Goal: Information Seeking & Learning: Learn about a topic

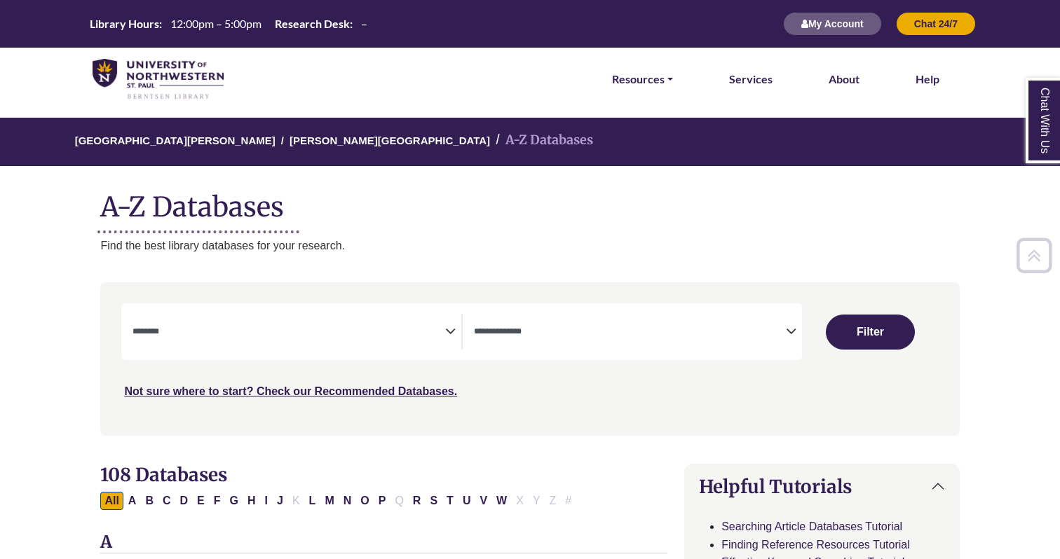
select select "Database Subject Filter"
select select "Database Types Filter"
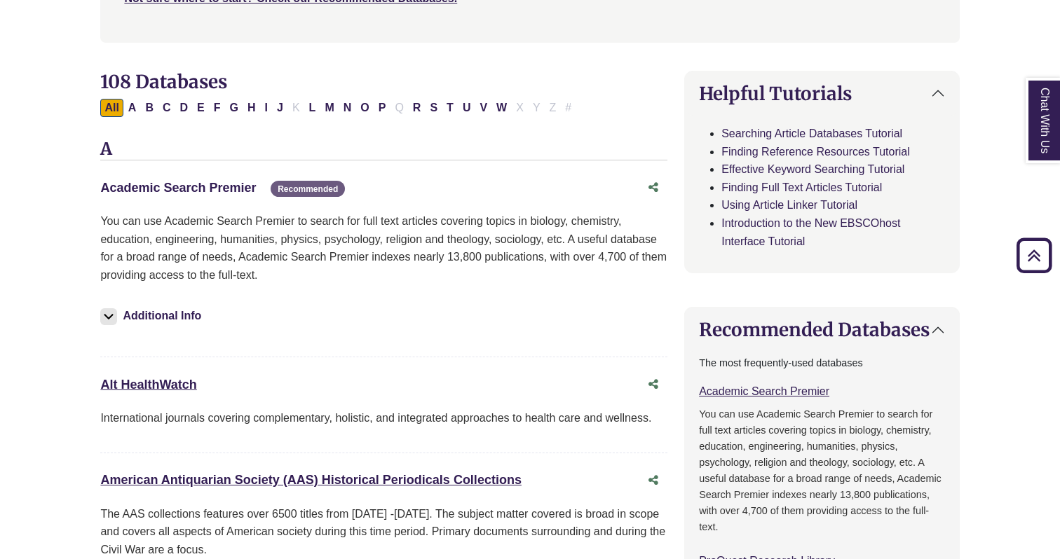
click at [239, 189] on link "Academic Search Premier This link opens in a new window" at bounding box center [178, 188] width 156 height 14
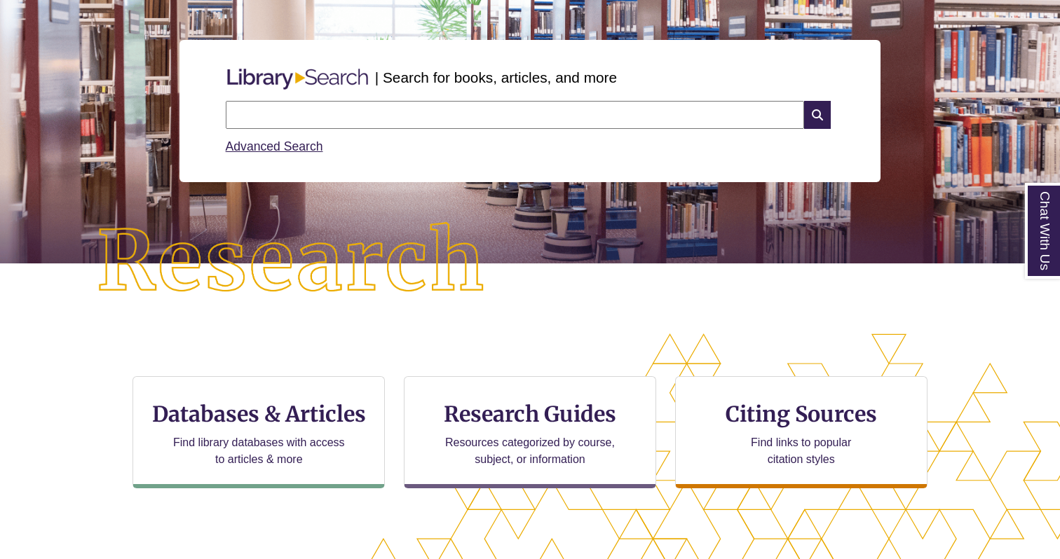
scroll to position [193, 0]
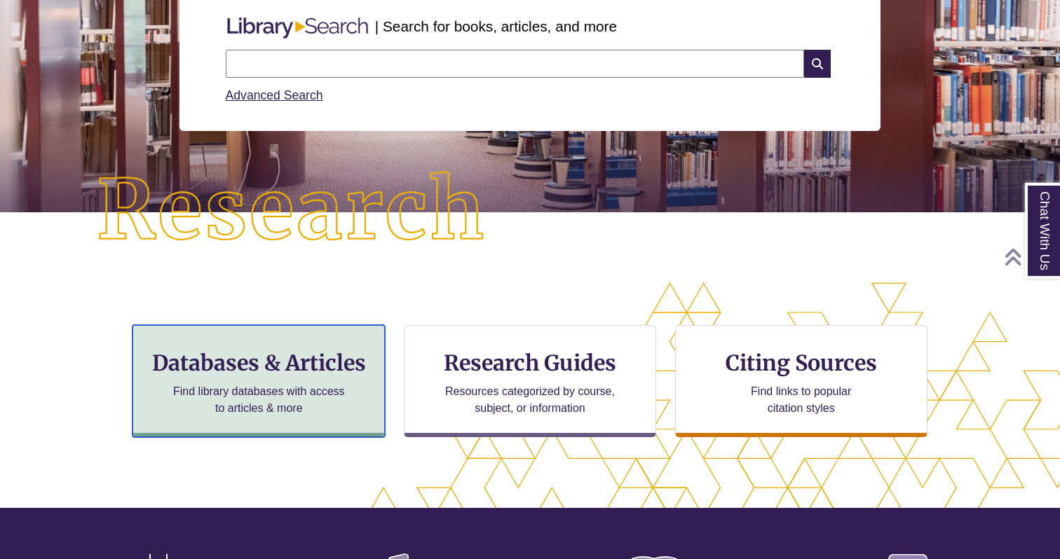
click at [322, 351] on h3 "Databases & Articles" at bounding box center [258, 363] width 229 height 27
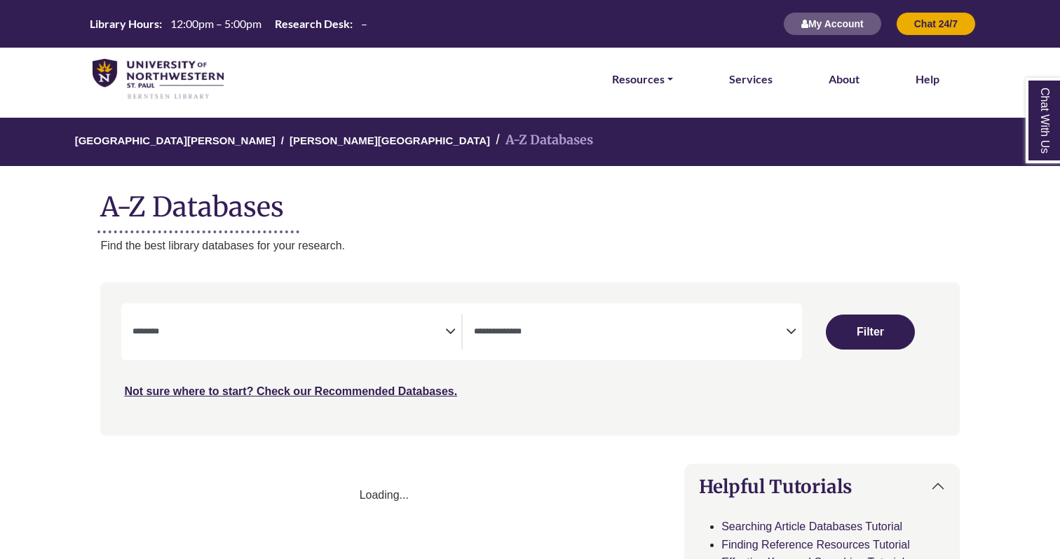
select select "Database Subject Filter"
select select "Database Types Filter"
select select "Database Subject Filter"
select select "Database Types Filter"
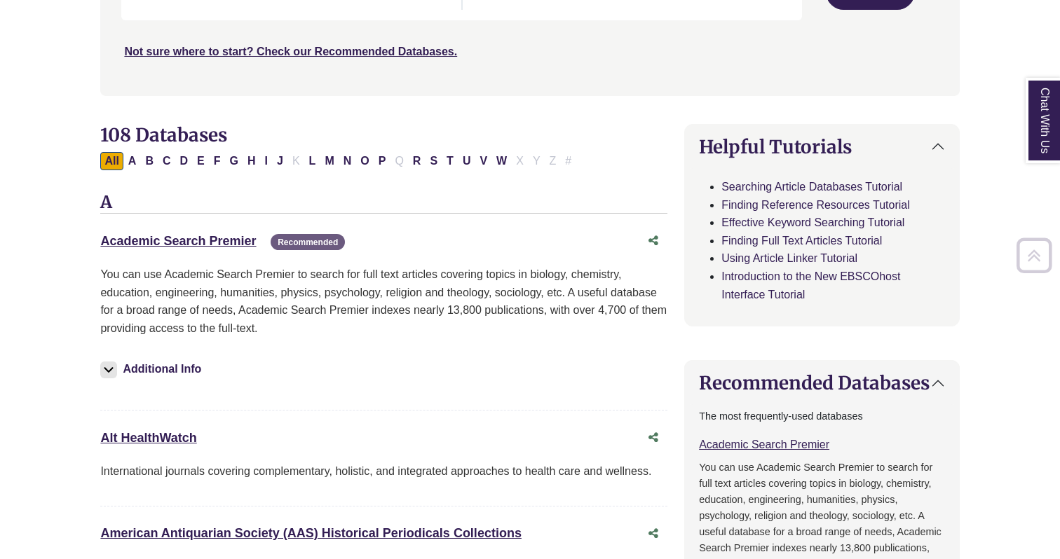
scroll to position [351, 0]
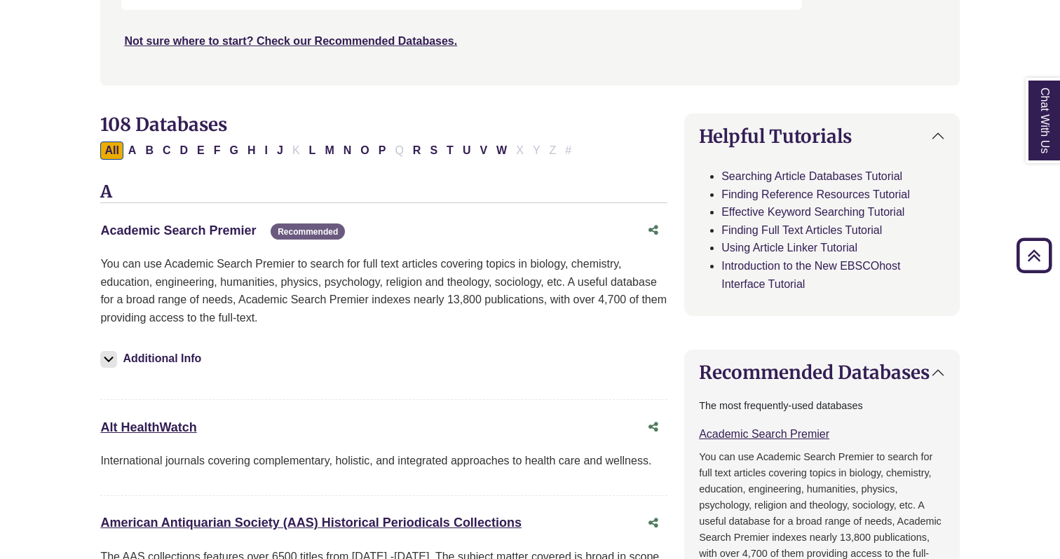
click at [241, 231] on link "Academic Search Premier This link opens in a new window" at bounding box center [178, 231] width 156 height 14
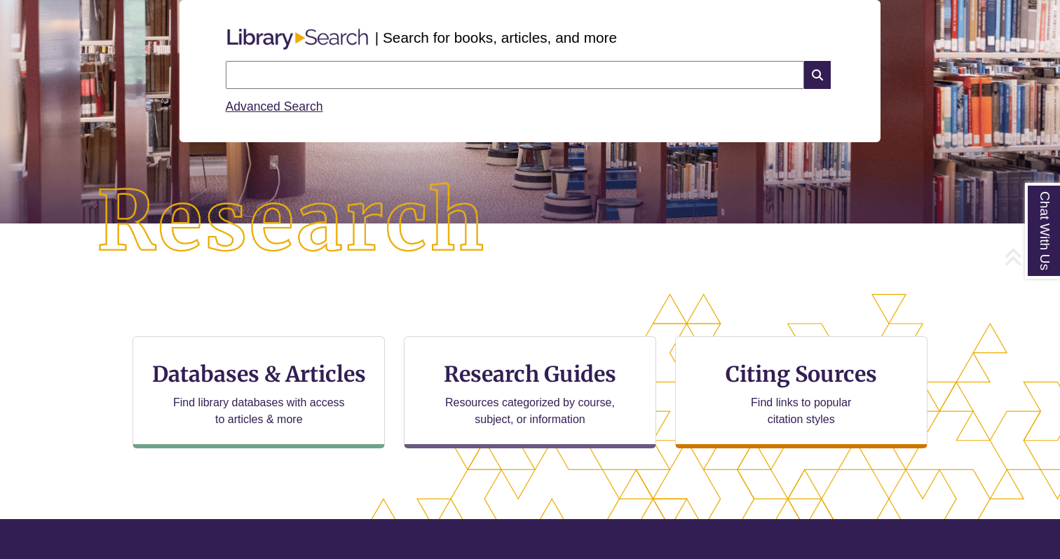
scroll to position [191, 0]
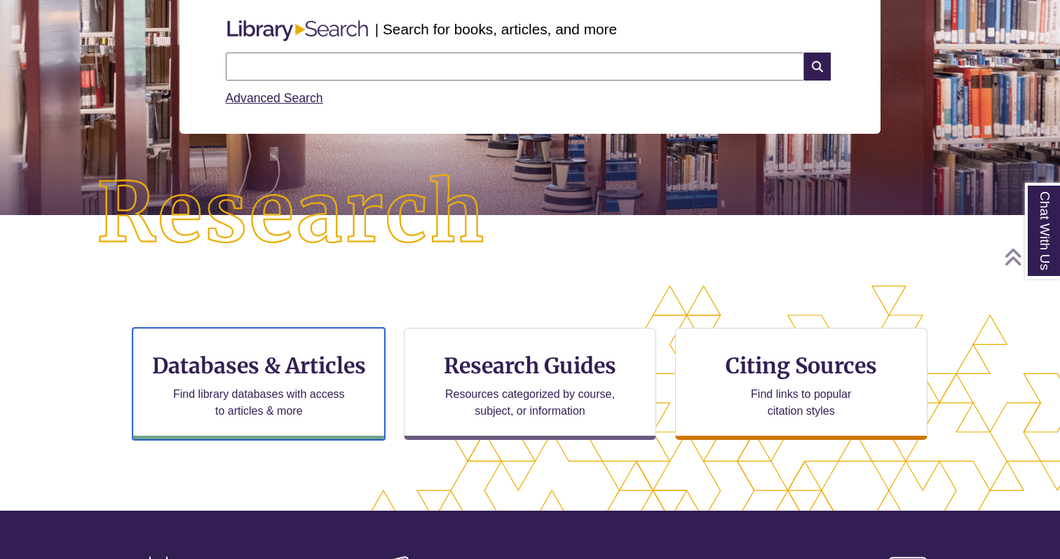
click at [291, 341] on div "Databases & Articles Find library databases with access to articles & more" at bounding box center [259, 384] width 252 height 112
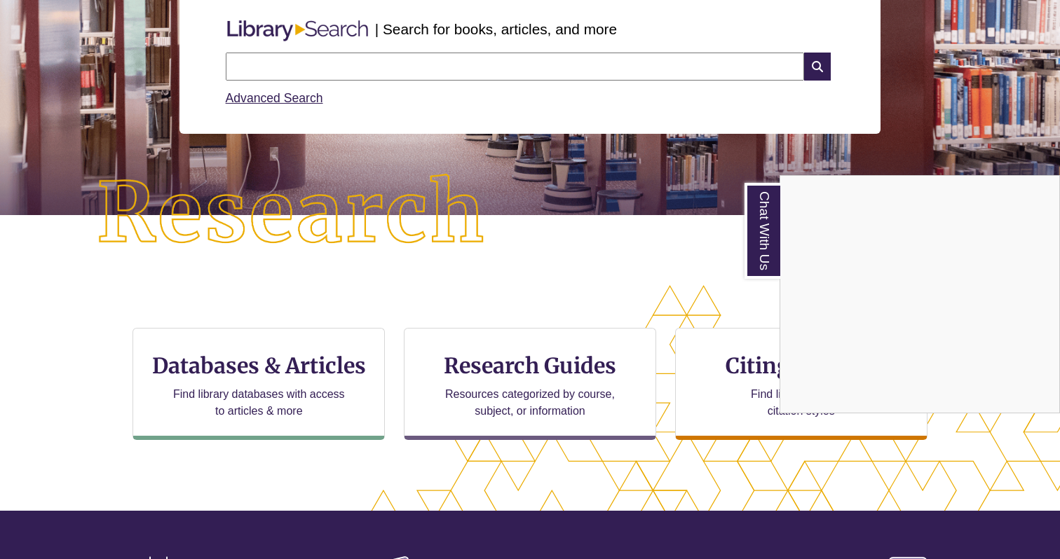
click at [287, 386] on div "Chat With Us" at bounding box center [530, 279] width 1060 height 559
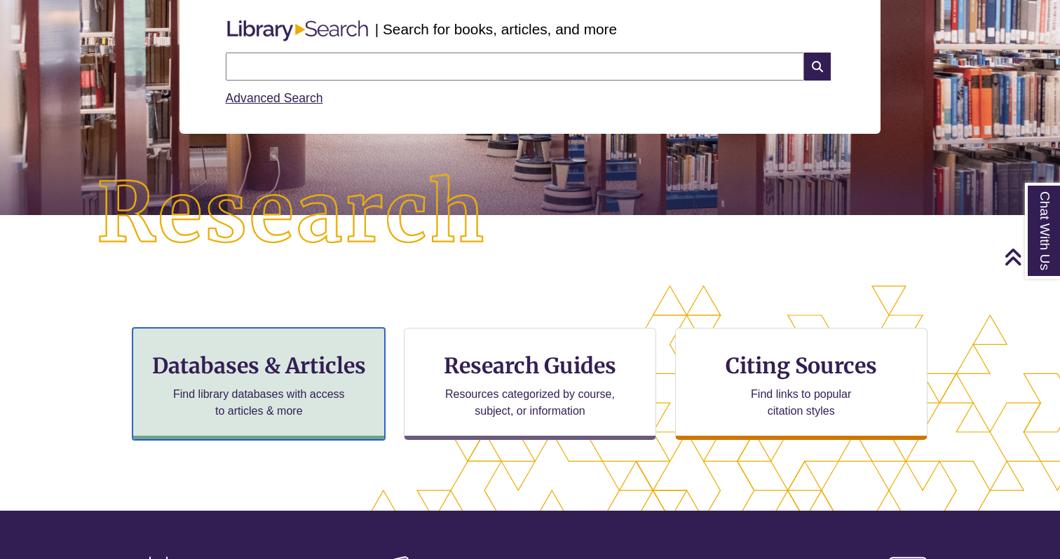
click at [290, 380] on div "Databases & Articles Find library databases with access to articles & more" at bounding box center [259, 384] width 252 height 112
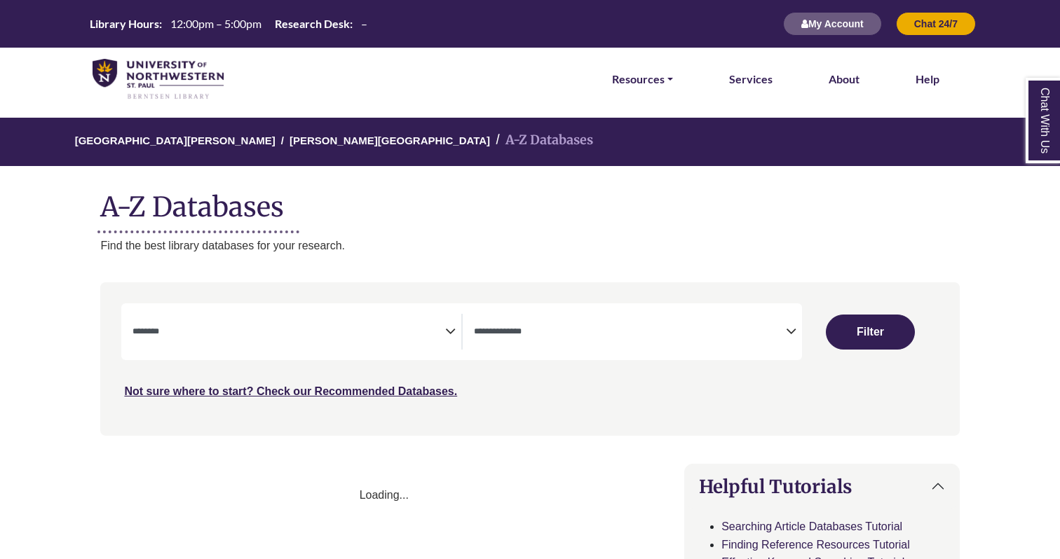
select select "Database Subject Filter"
select select "Database Types Filter"
select select "Database Subject Filter"
select select "Database Types Filter"
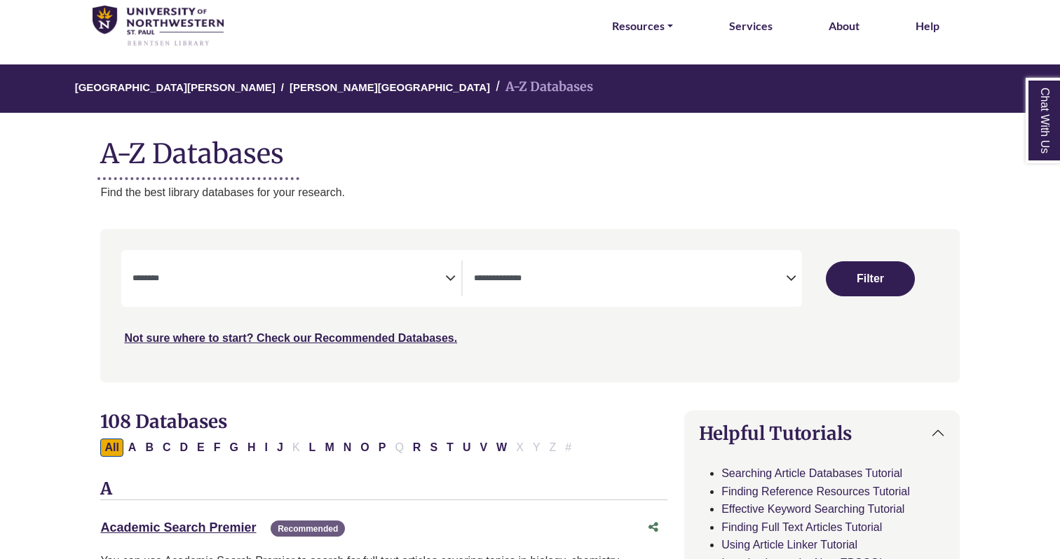
scroll to position [102, 0]
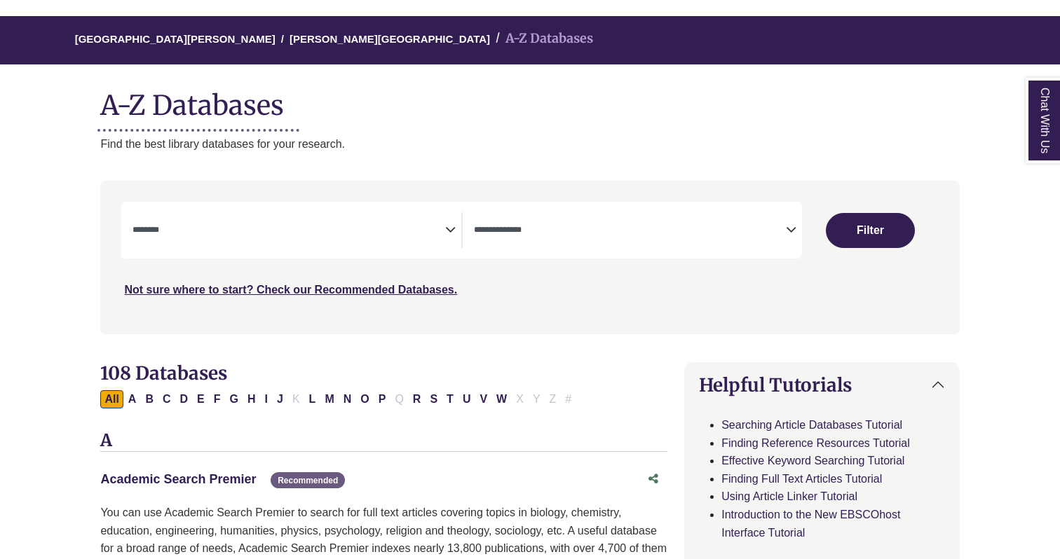
click at [247, 480] on link "Academic Search Premier This link opens in a new window" at bounding box center [178, 480] width 156 height 14
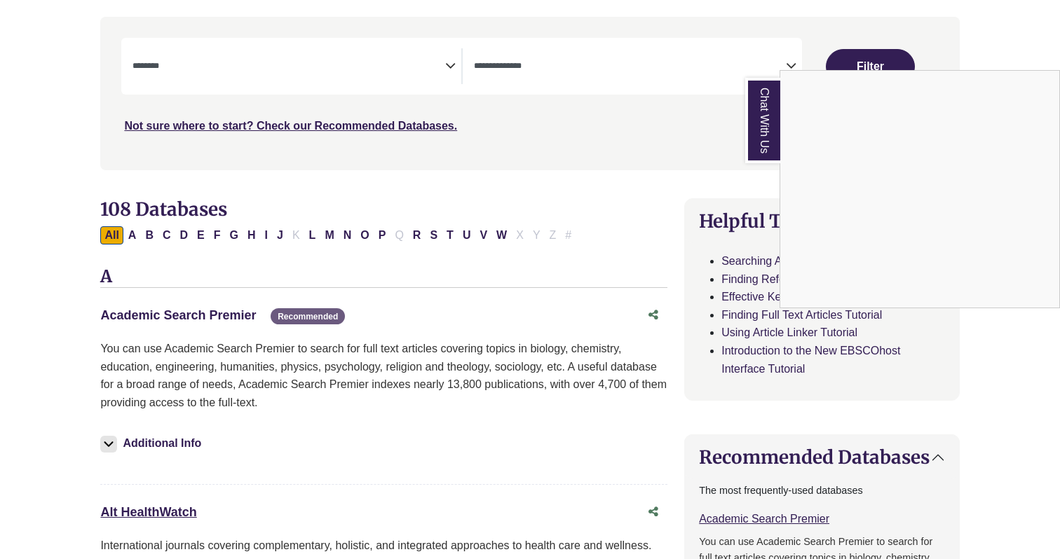
scroll to position [271, 0]
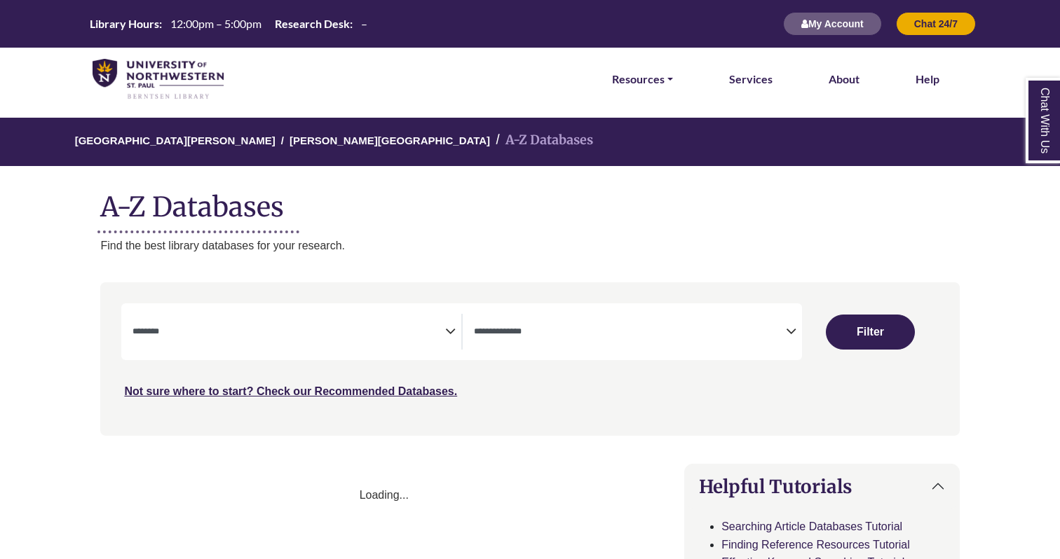
select select "Database Subject Filter"
select select "Database Types Filter"
select select "Database Subject Filter"
select select "Database Types Filter"
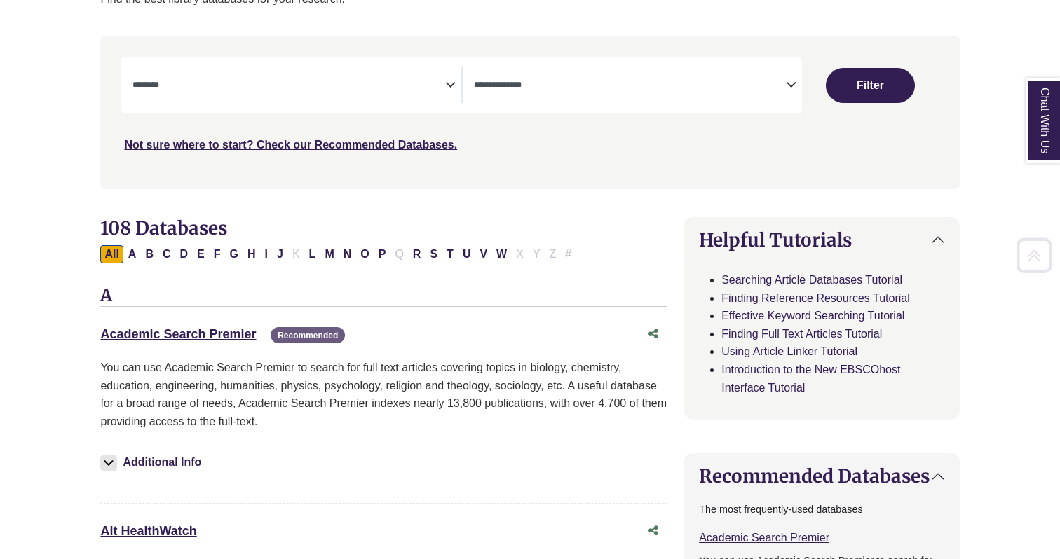
scroll to position [255, 0]
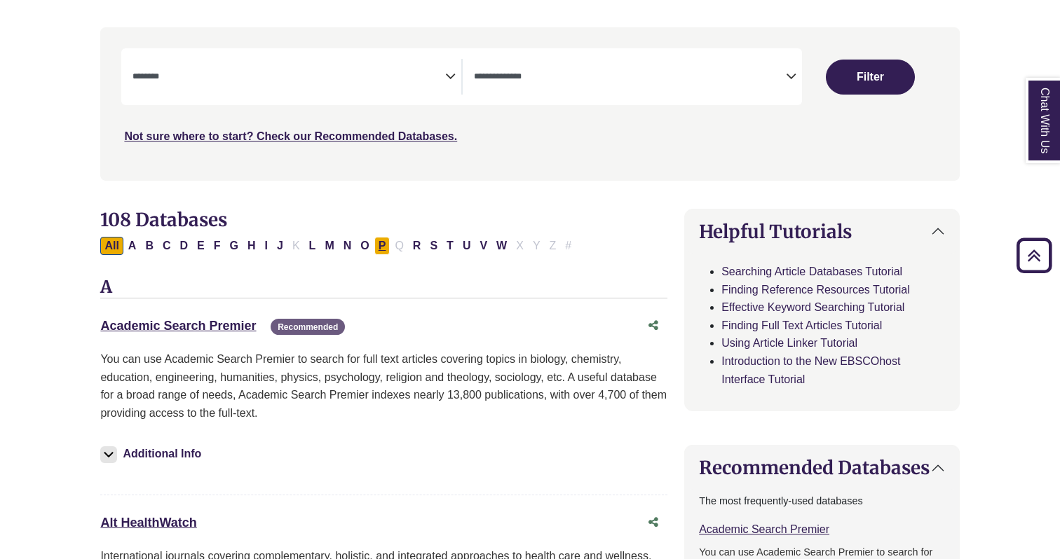
click at [382, 243] on button "P" at bounding box center [382, 246] width 16 height 18
select select "Database Subject Filter"
select select "Database Types Filter"
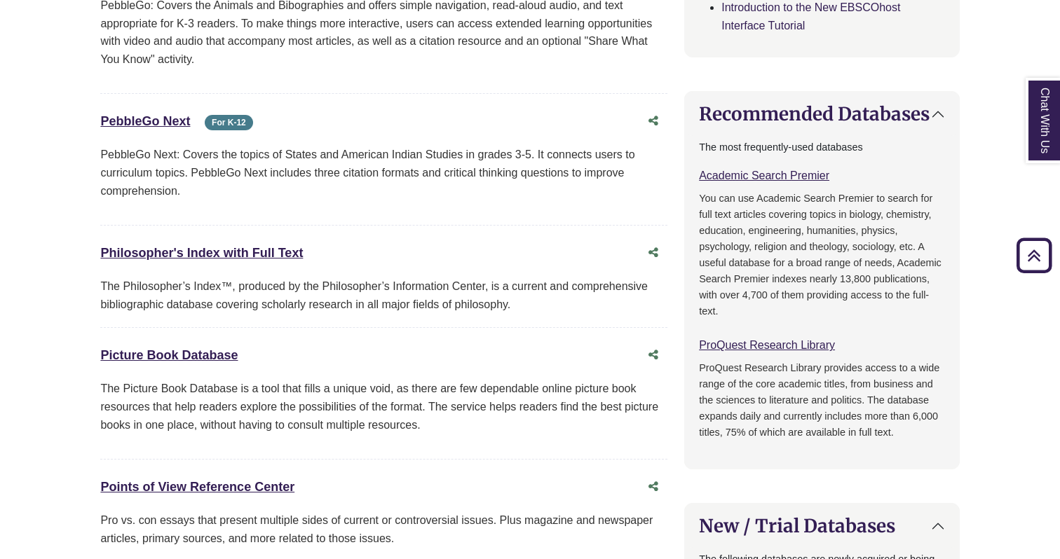
scroll to position [634, 0]
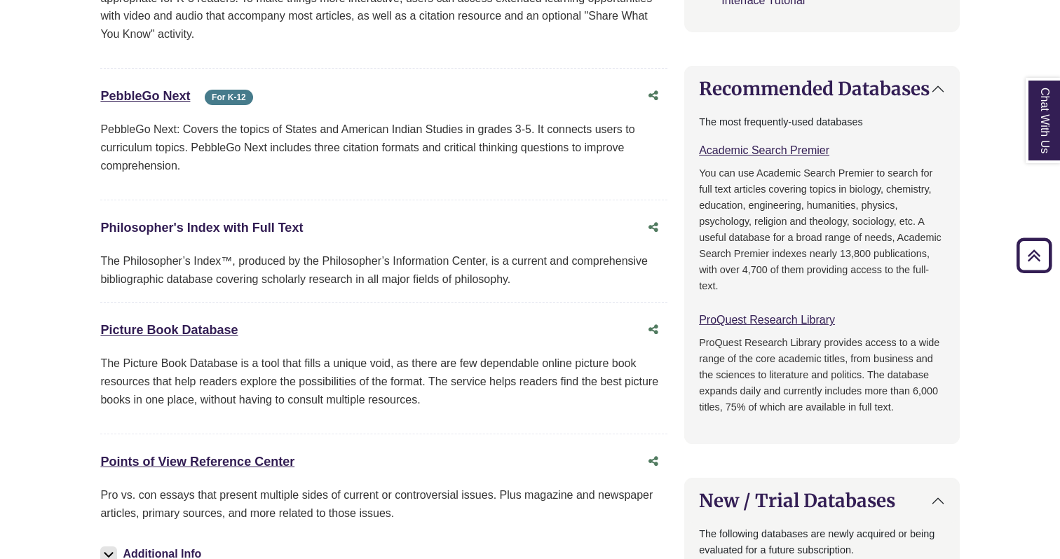
click at [273, 227] on link "Philosopher's Index with Full Text This link opens in a new window" at bounding box center [201, 228] width 203 height 14
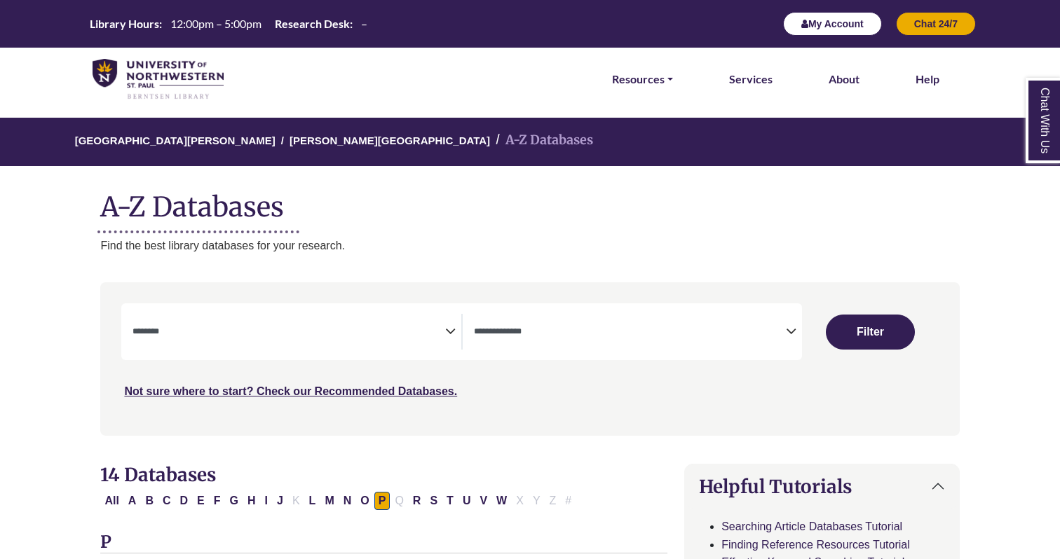
click at [826, 29] on button "My Account" at bounding box center [832, 24] width 99 height 24
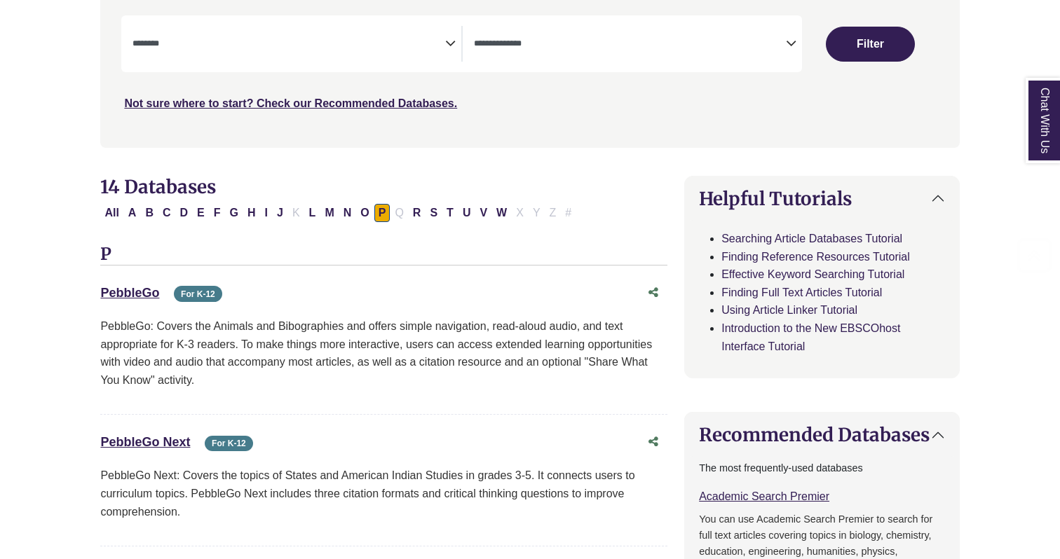
scroll to position [357, 0]
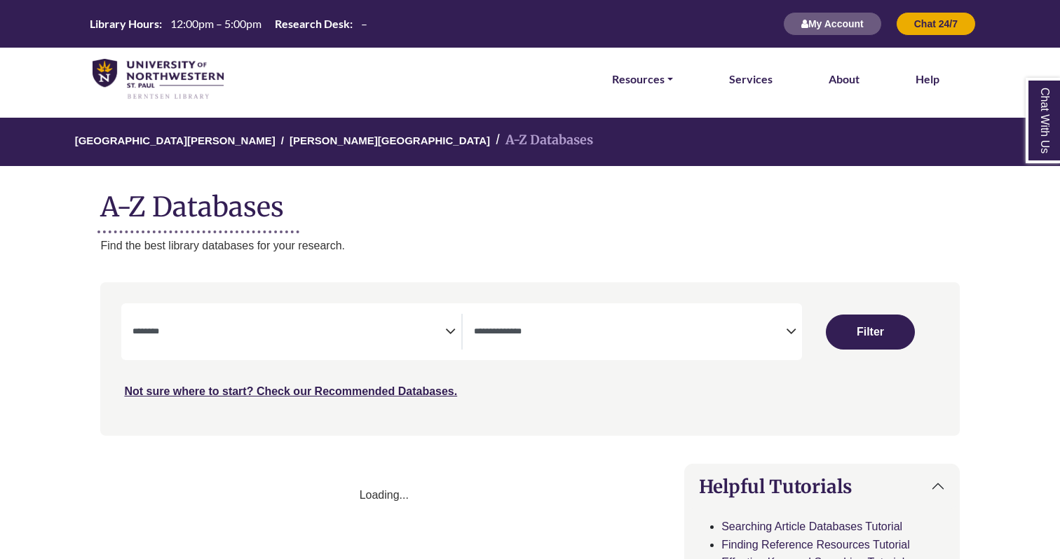
select select "Database Subject Filter"
select select "Database Types Filter"
select select "Database Subject Filter"
select select "Database Types Filter"
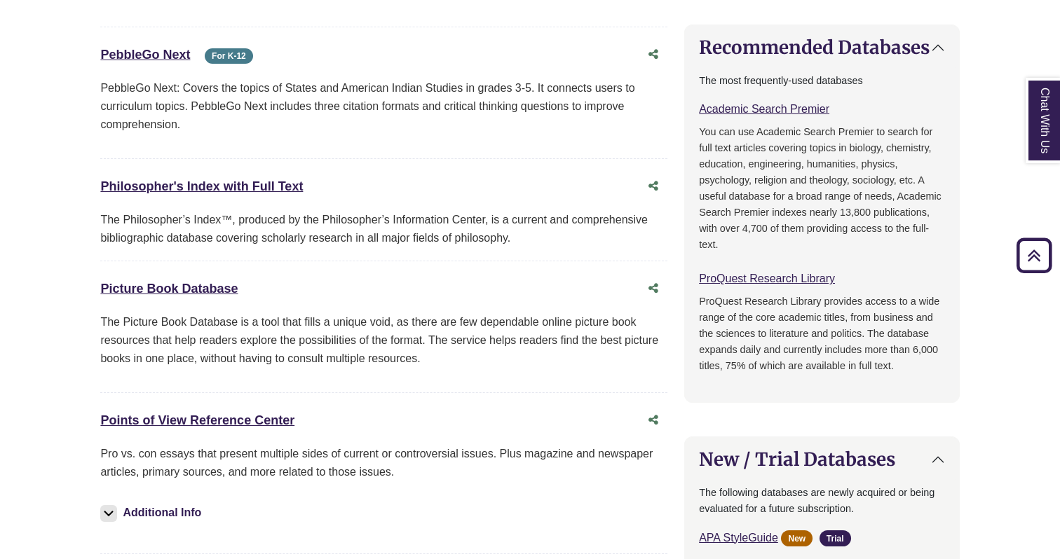
scroll to position [677, 0]
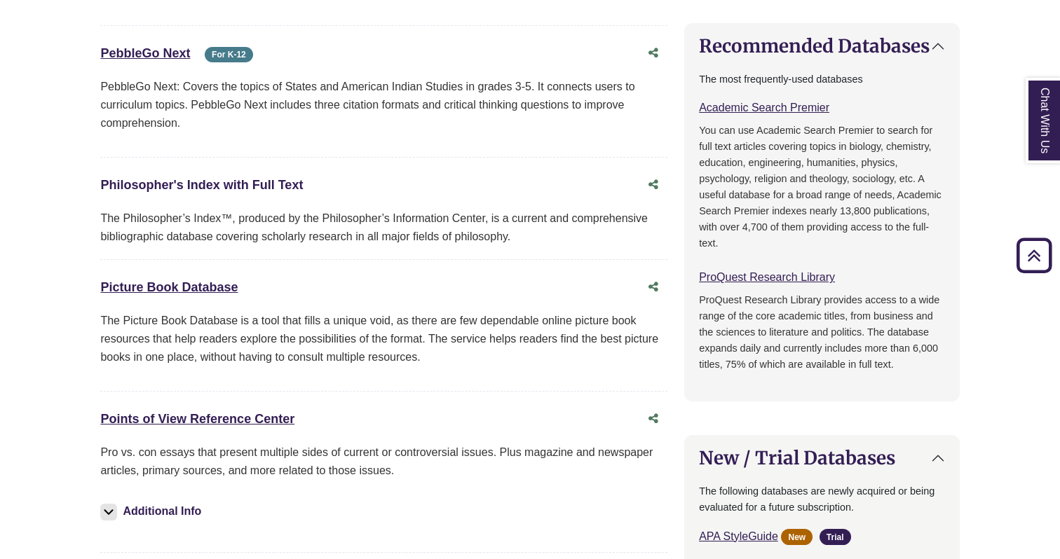
click at [280, 186] on link "Philosopher's Index with Full Text This link opens in a new window" at bounding box center [201, 185] width 203 height 14
click at [755, 102] on link "Academic Search Premier This link opens in a new window" at bounding box center [764, 108] width 130 height 12
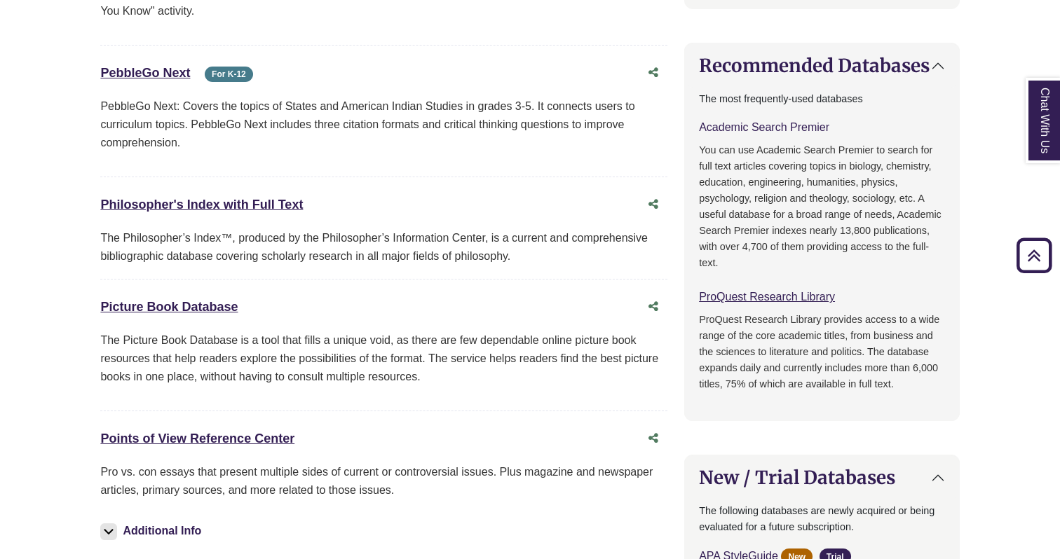
scroll to position [632, 0]
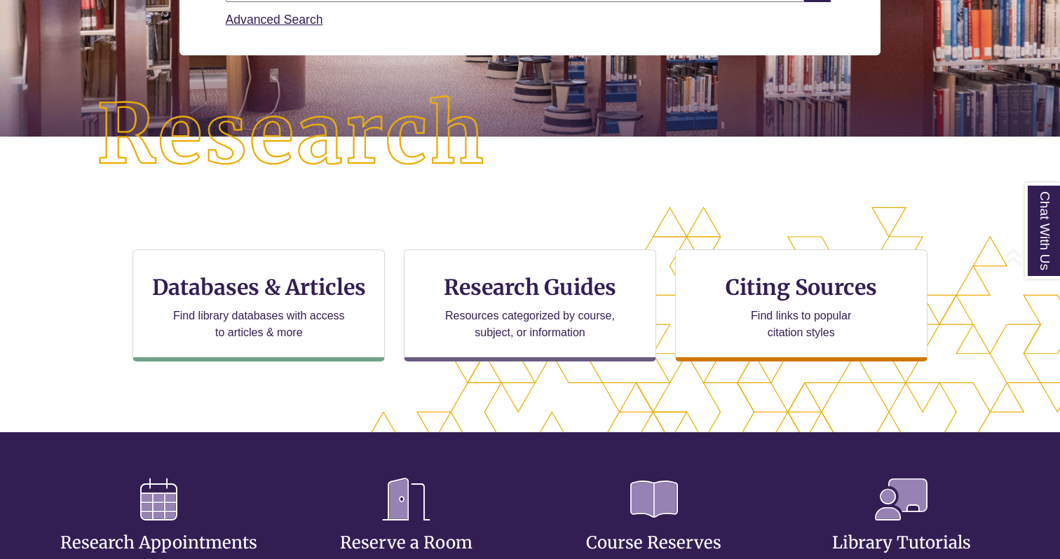
scroll to position [271, 0]
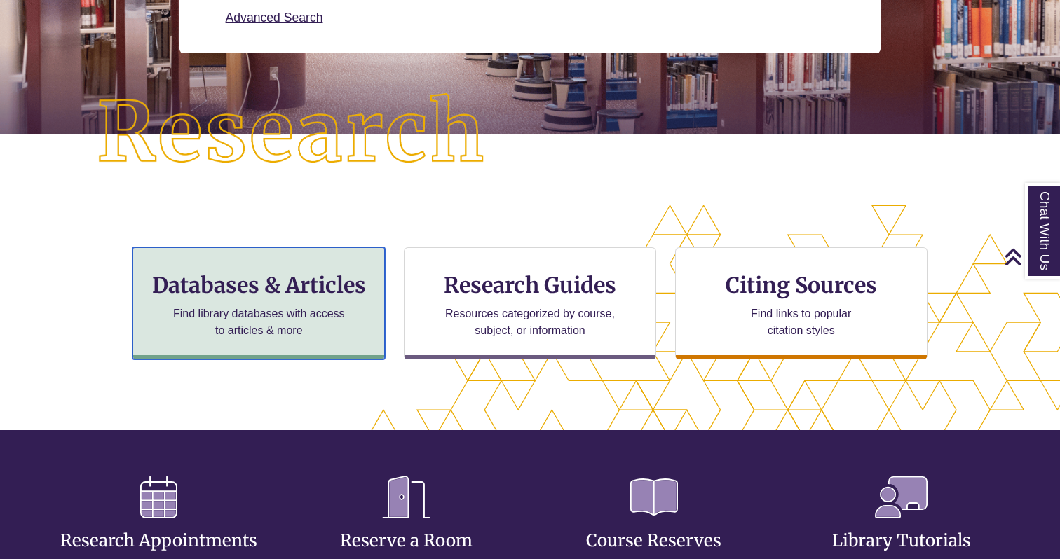
click at [348, 248] on div "Databases & Articles Find library databases with access to articles & more" at bounding box center [259, 303] width 252 height 112
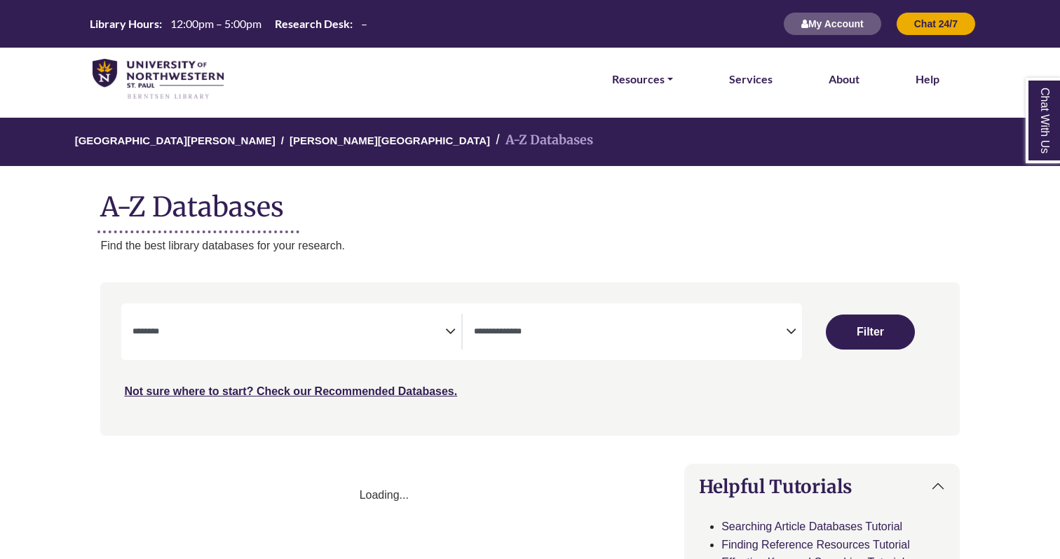
select select "Database Subject Filter"
select select "Database Types Filter"
select select "Database Subject Filter"
select select "Database Types Filter"
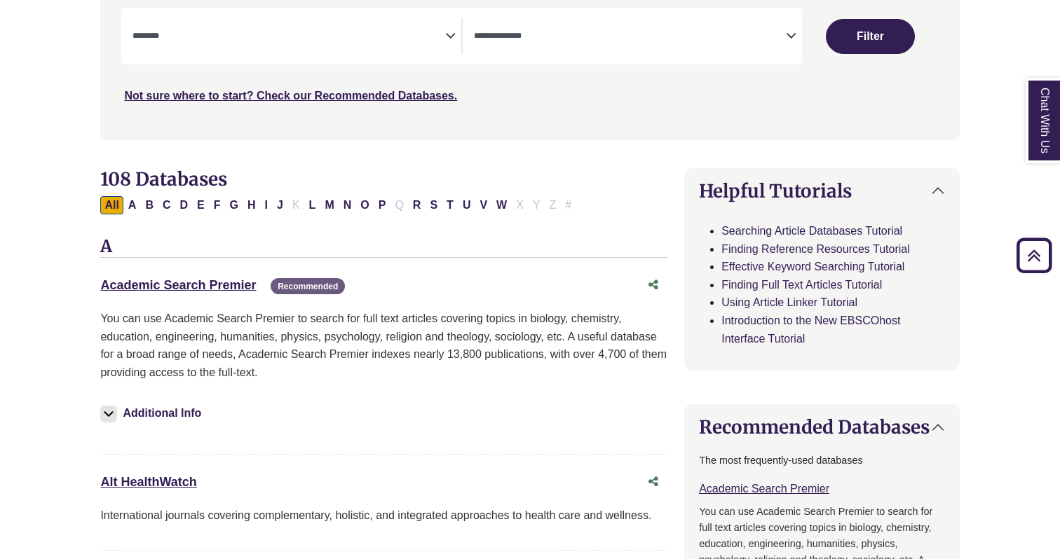
scroll to position [282, 0]
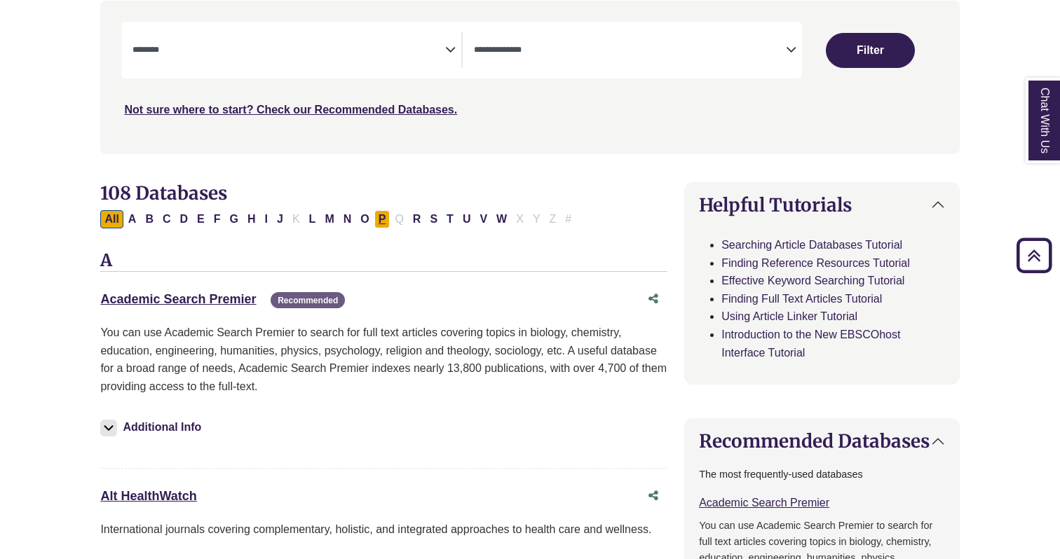
click at [383, 215] on button "P" at bounding box center [382, 219] width 16 height 18
select select "Database Subject Filter"
select select "Database Types Filter"
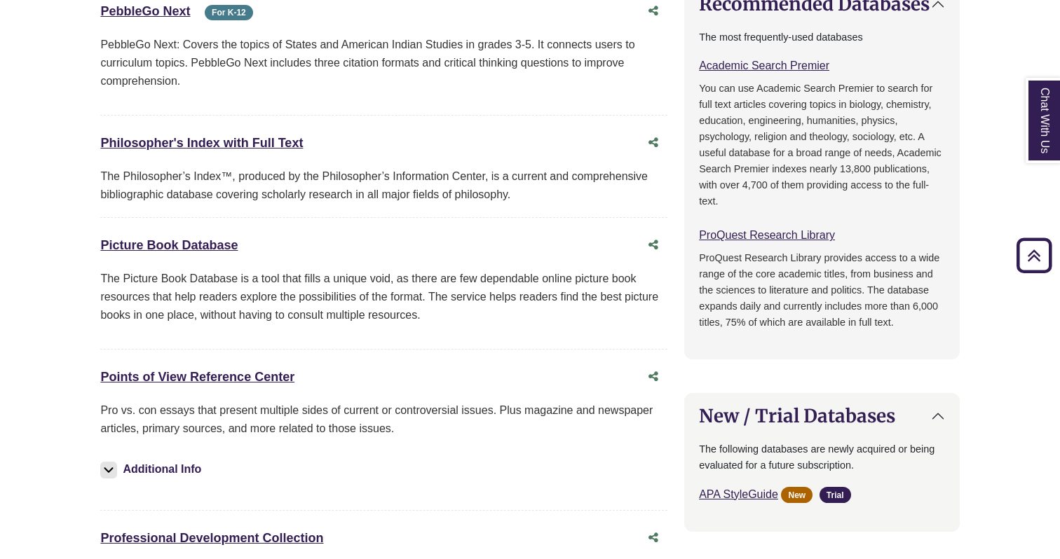
scroll to position [730, 0]
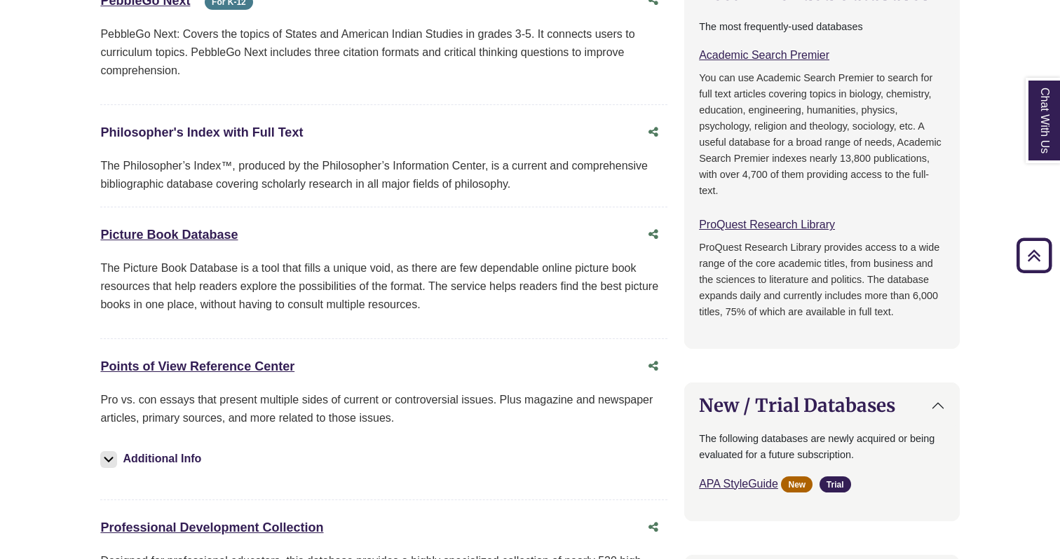
click at [186, 128] on link "Philosopher's Index with Full Text This link opens in a new window" at bounding box center [201, 132] width 203 height 14
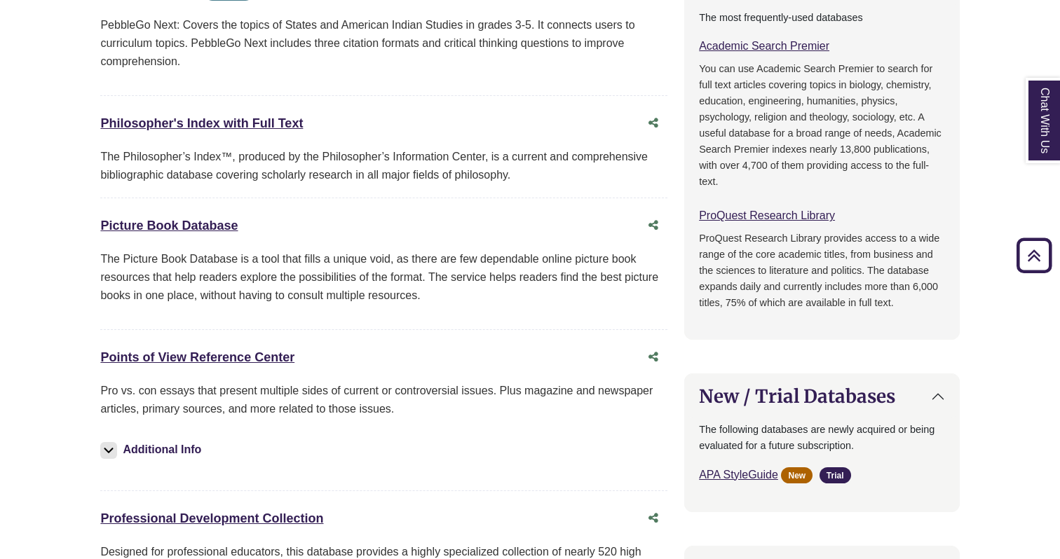
scroll to position [741, 0]
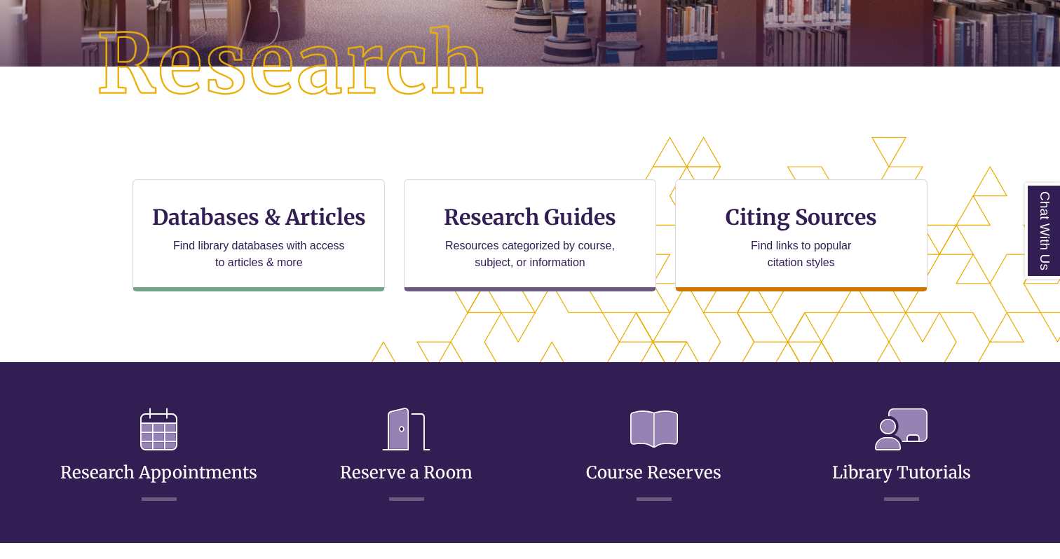
scroll to position [357, 941]
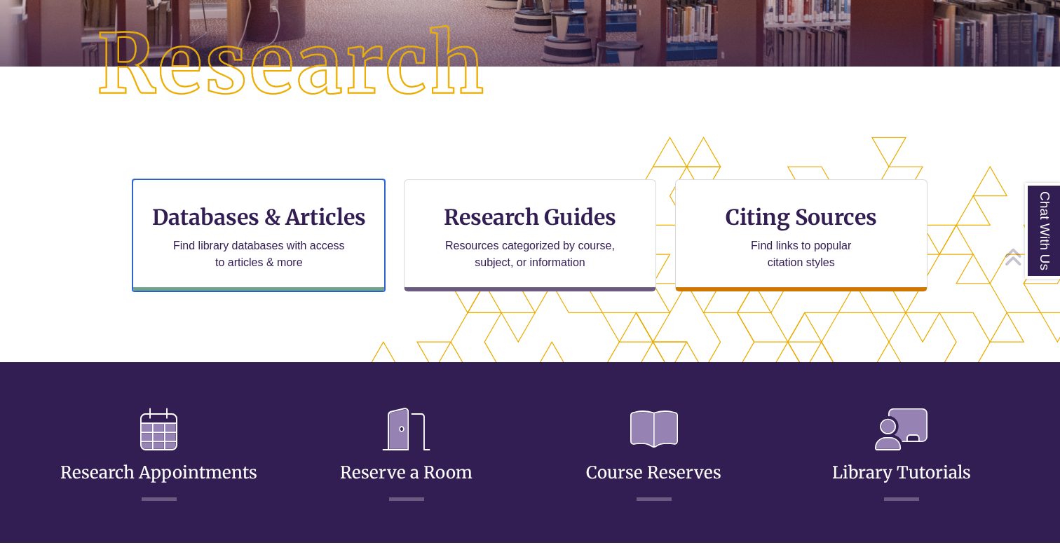
click at [253, 274] on div "Databases & Articles Find library databases with access to articles & more" at bounding box center [259, 235] width 252 height 112
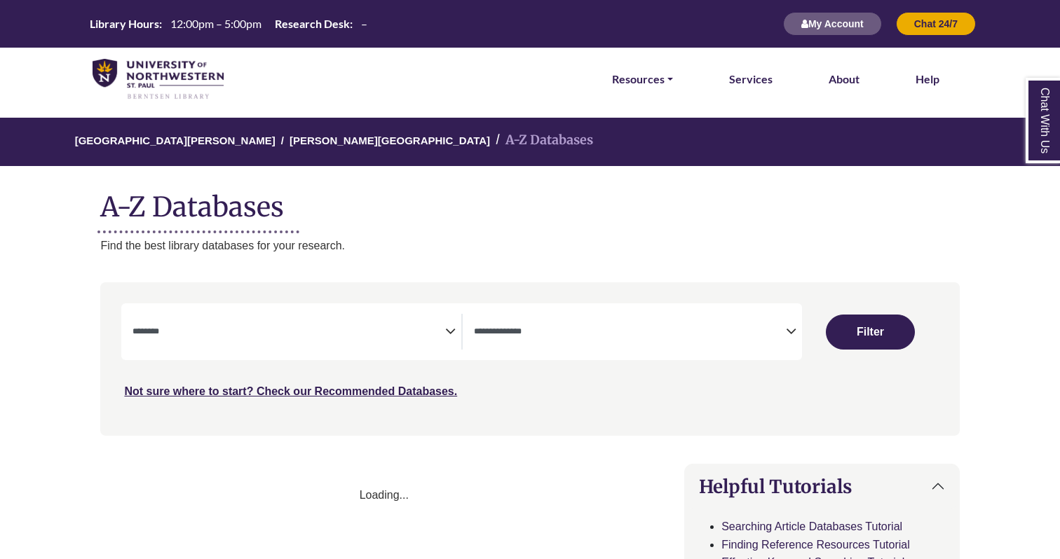
select select "Database Subject Filter"
select select "Database Types Filter"
select select "Database Subject Filter"
select select "Database Types Filter"
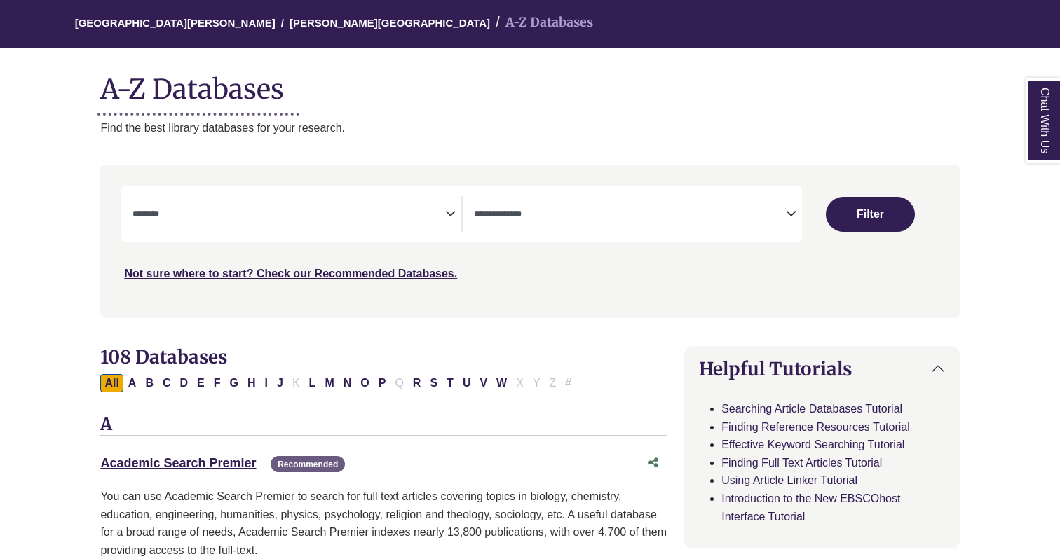
scroll to position [318, 0]
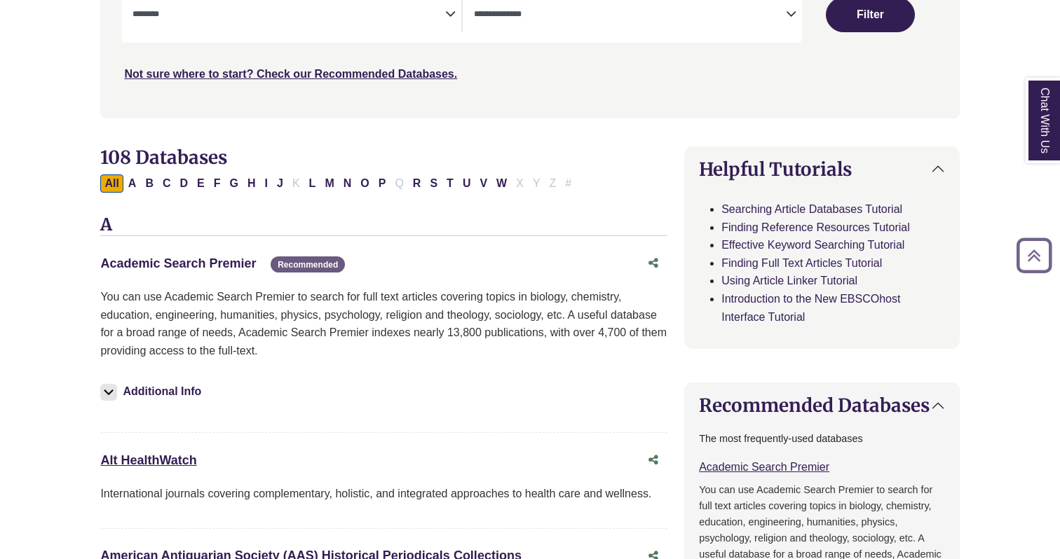
click at [245, 271] on link "Academic Search Premier This link opens in a new window" at bounding box center [178, 264] width 156 height 14
click at [385, 185] on button "P" at bounding box center [382, 184] width 16 height 18
select select "Database Subject Filter"
select select "Database Types Filter"
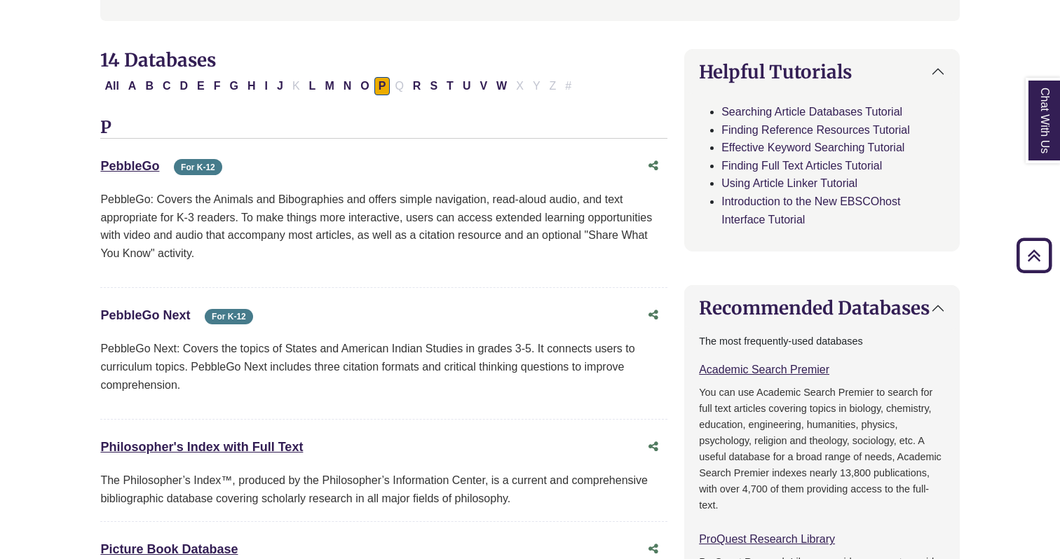
scroll to position [437, 0]
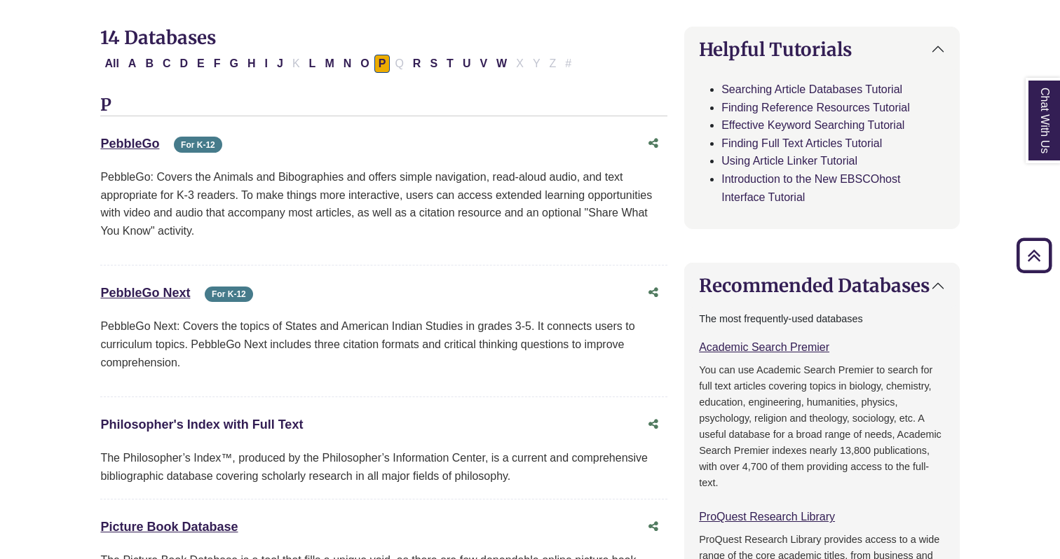
click at [140, 423] on link "Philosopher's Index with Full Text This link opens in a new window" at bounding box center [201, 425] width 203 height 14
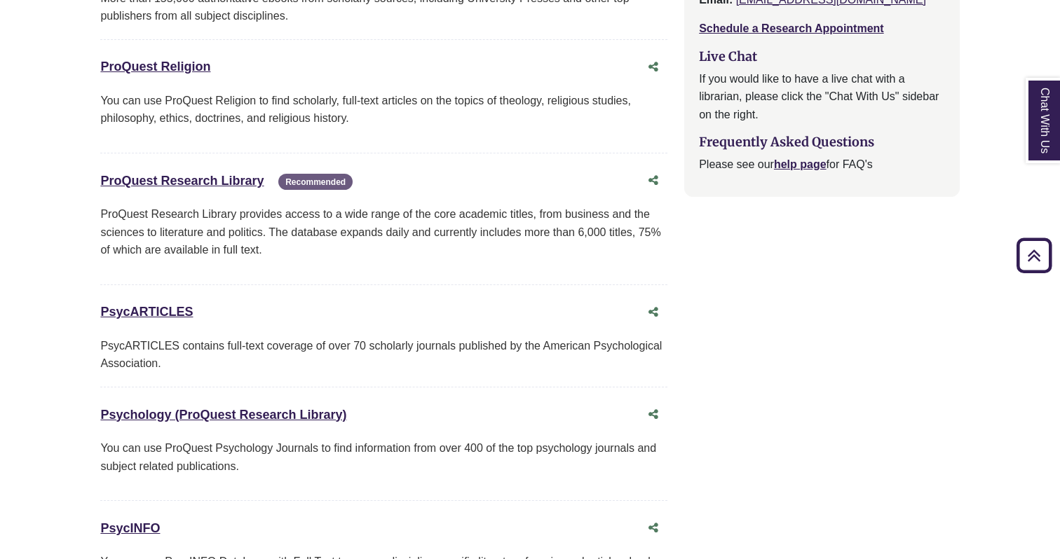
scroll to position [1538, 0]
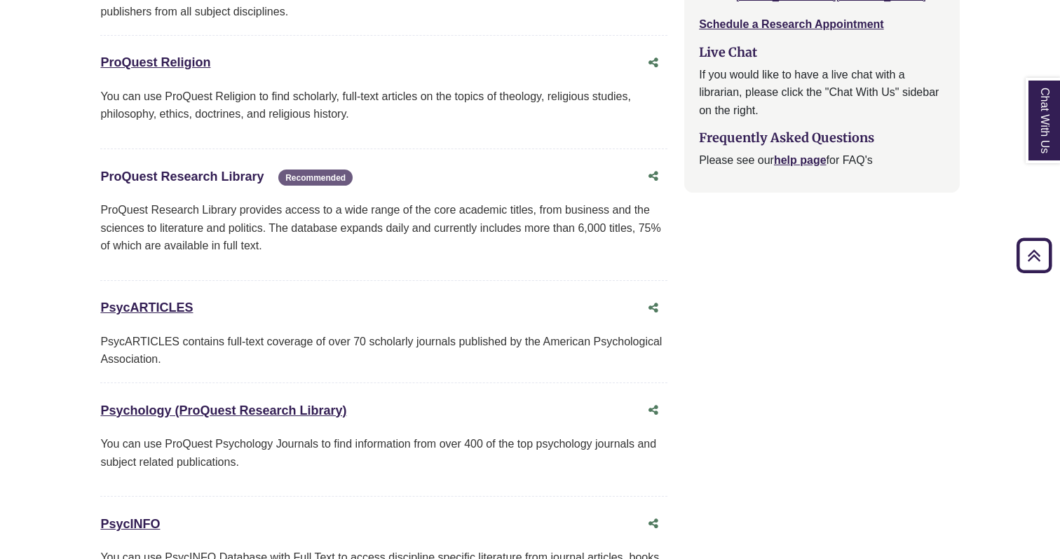
click at [246, 182] on link "ProQuest Research Library This link opens in a new window" at bounding box center [181, 177] width 163 height 14
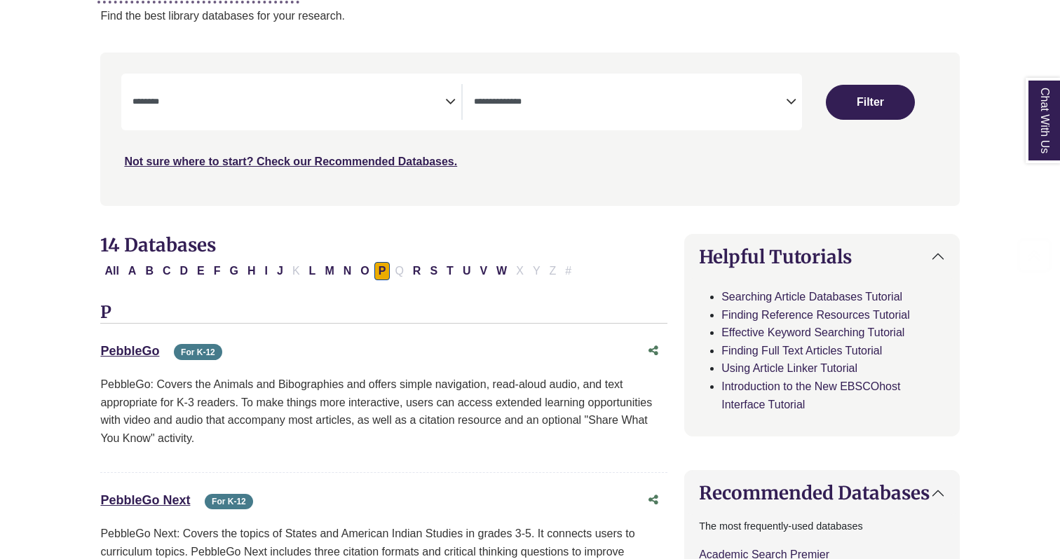
scroll to position [257, 0]
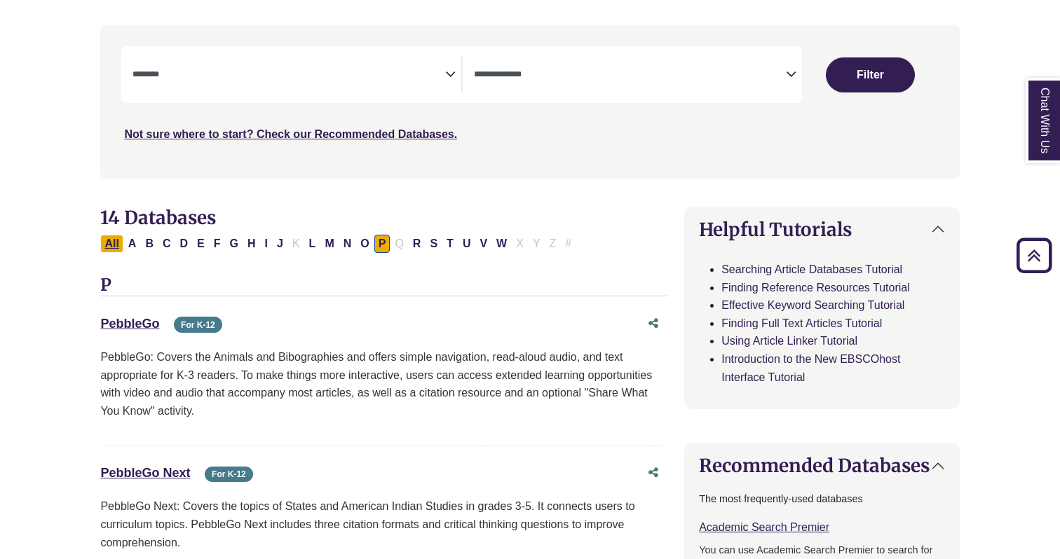
click at [111, 246] on button "All" at bounding box center [111, 244] width 22 height 18
select select "Database Subject Filter"
select select "Database Types Filter"
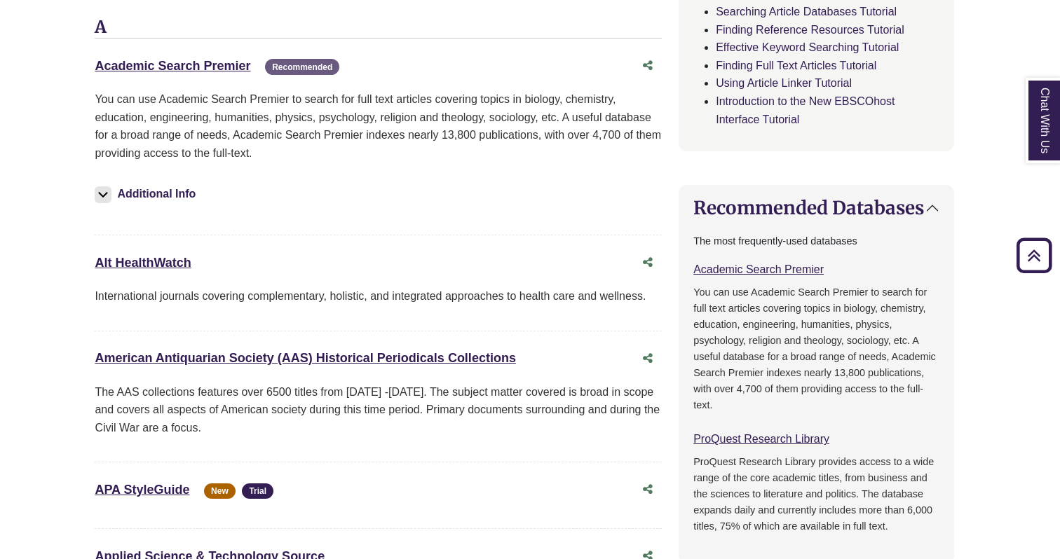
scroll to position [0, 6]
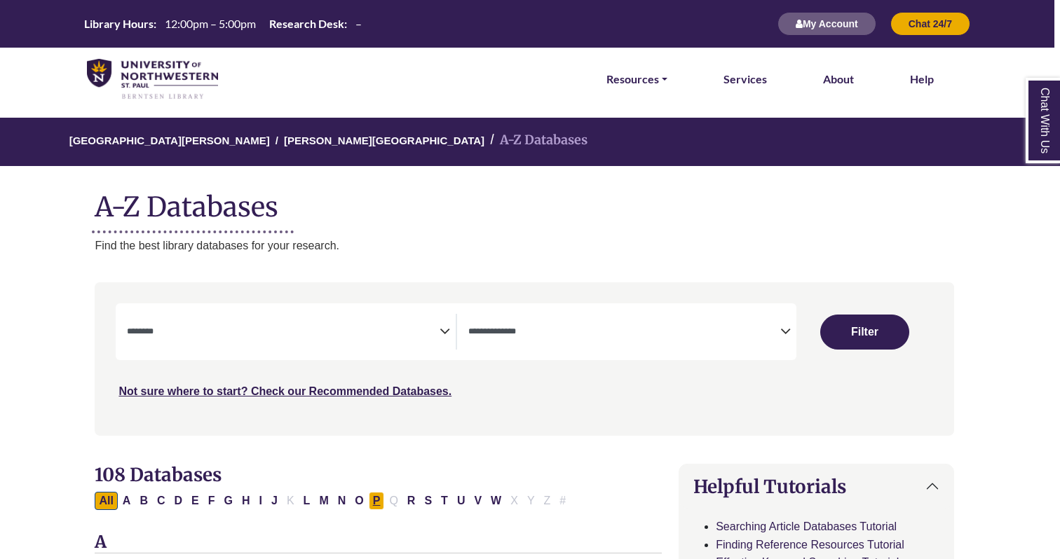
click at [374, 501] on button "P" at bounding box center [377, 501] width 16 height 18
select select "Database Subject Filter"
select select "Database Types Filter"
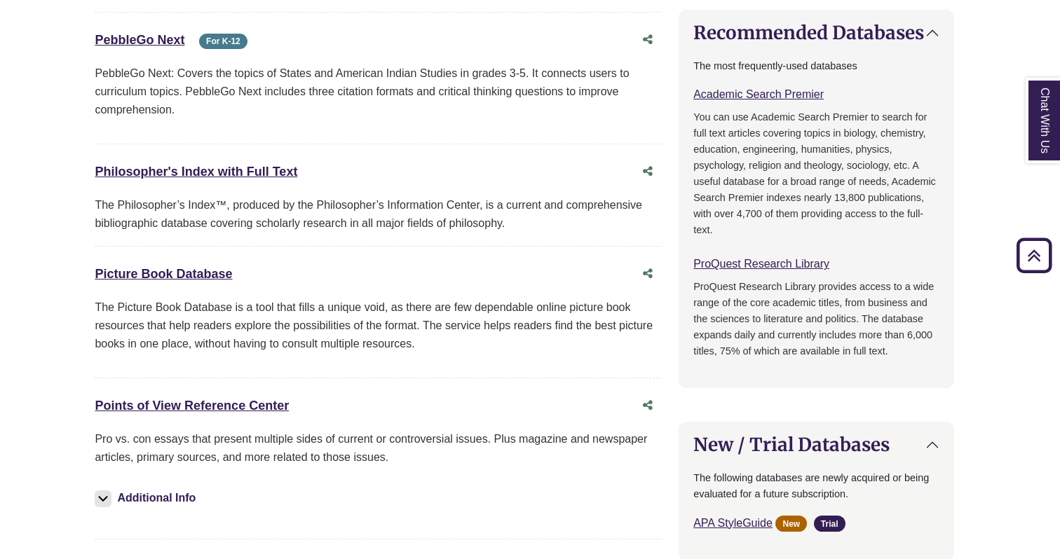
scroll to position [693, 6]
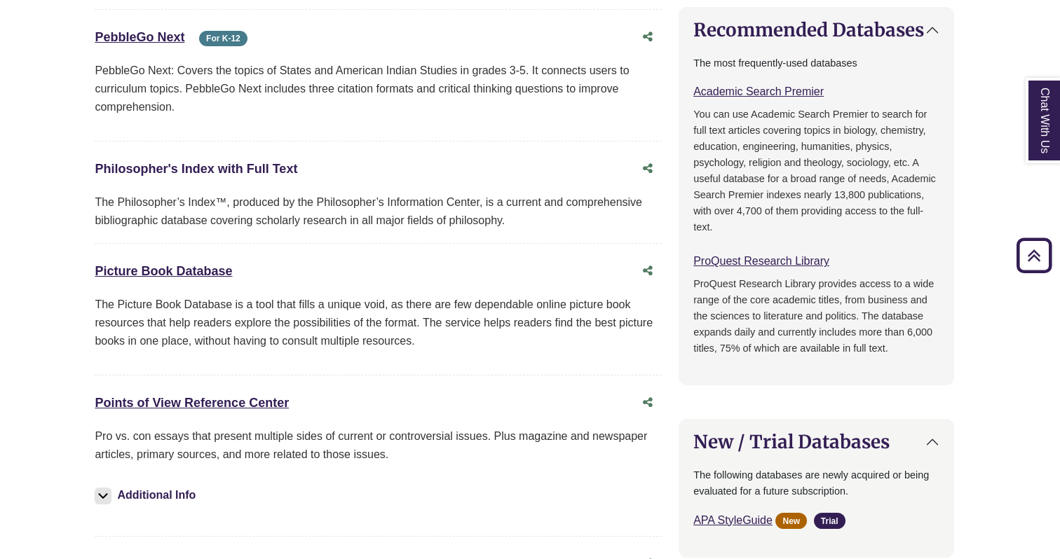
click at [285, 168] on link "Philosopher's Index with Full Text This link opens in a new window" at bounding box center [196, 169] width 203 height 14
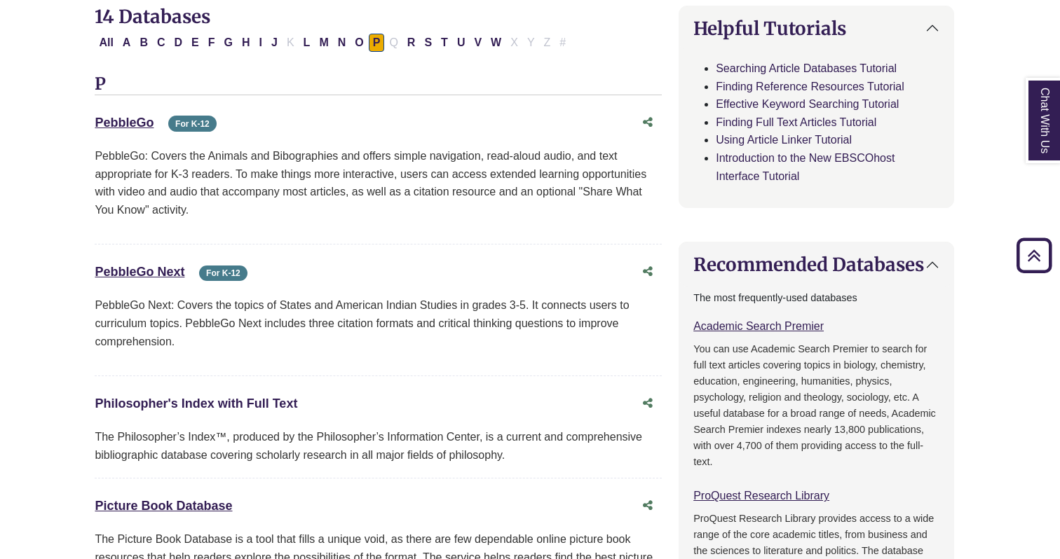
scroll to position [0, 6]
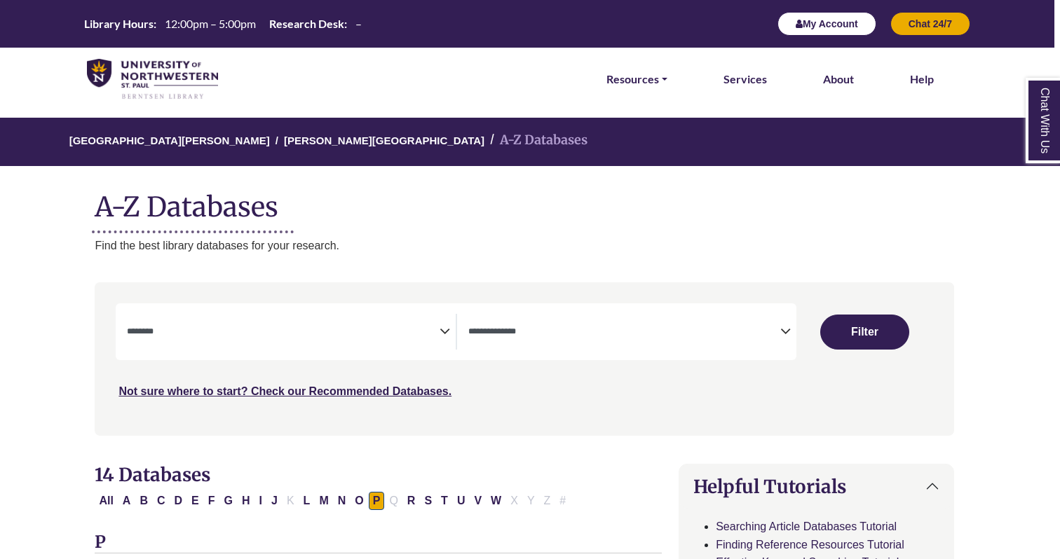
click at [805, 11] on div "My Account Chat 24/7" at bounding box center [866, 24] width 207 height 48
click at [804, 14] on button "My Account" at bounding box center [826, 24] width 99 height 24
click at [301, 321] on span "Search filters" at bounding box center [283, 332] width 313 height 36
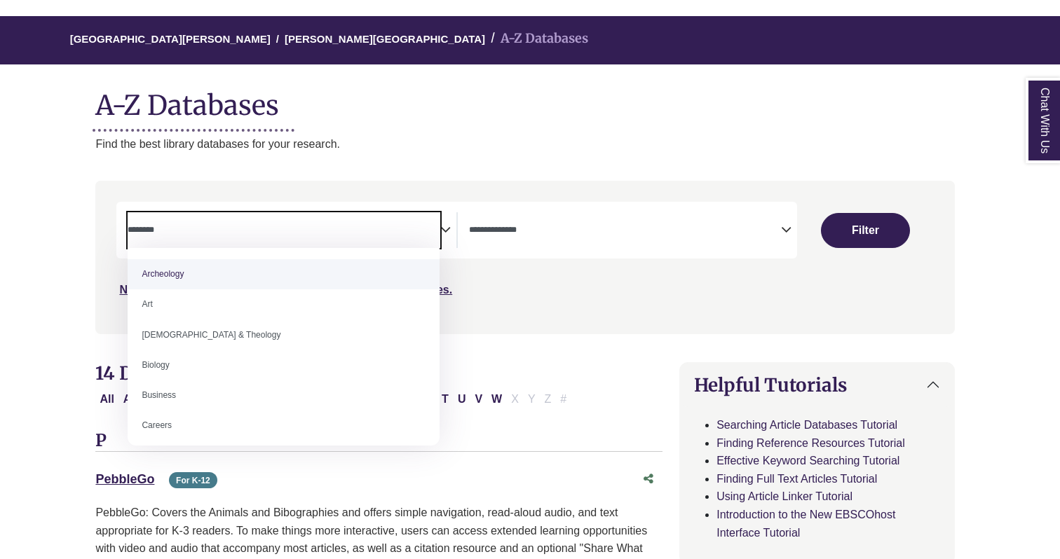
scroll to position [102, 4]
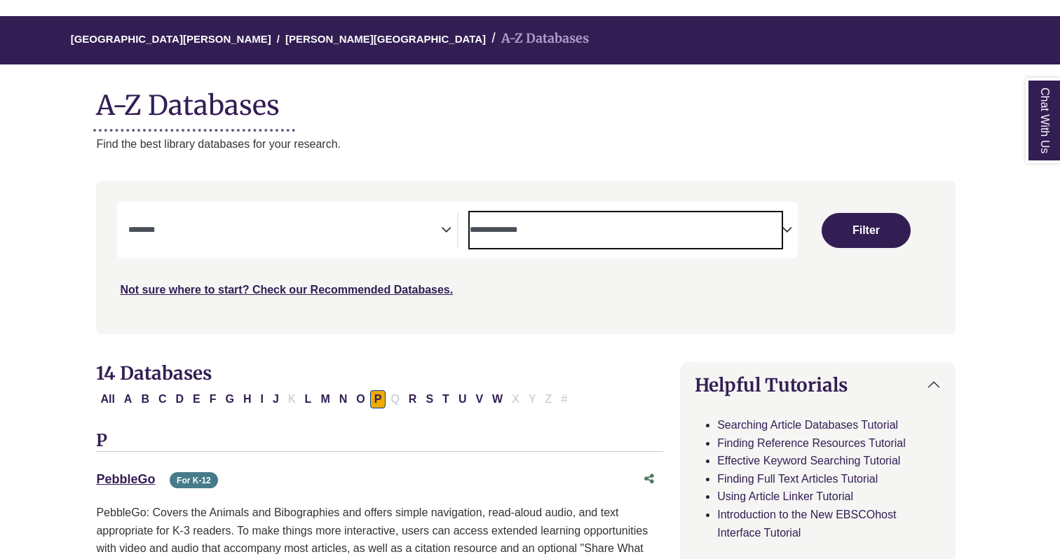
click at [583, 230] on textarea "Search" at bounding box center [626, 231] width 313 height 11
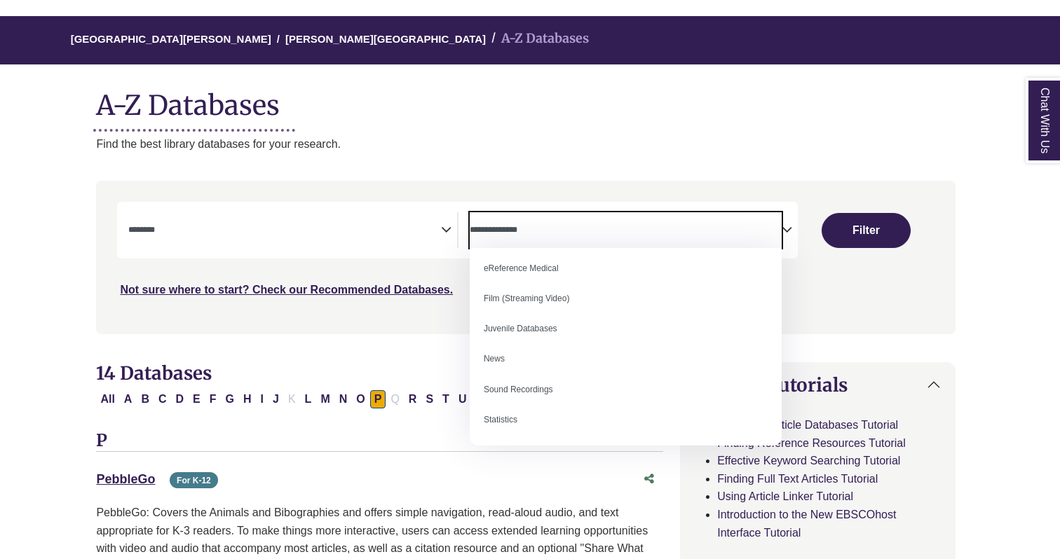
scroll to position [94, 0]
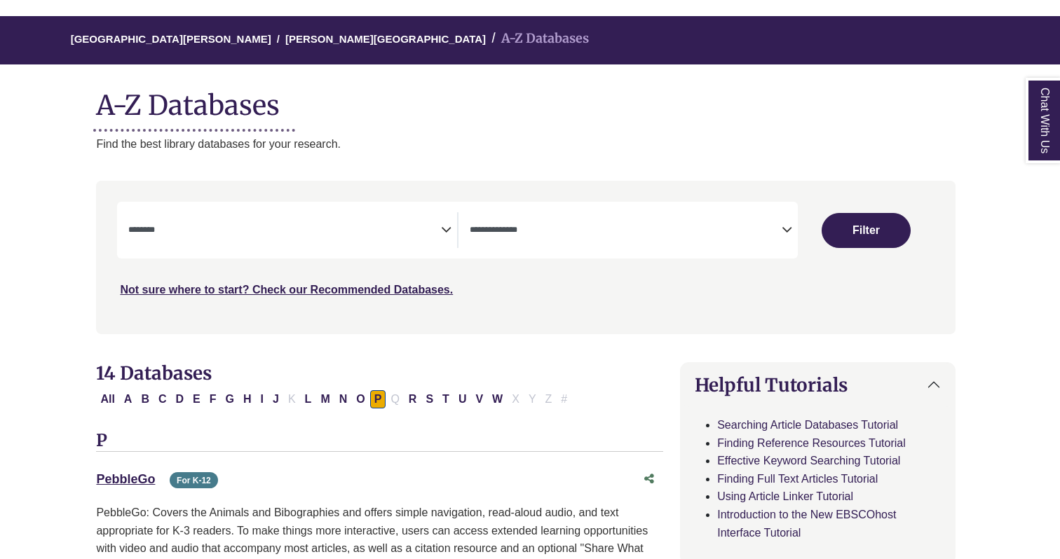
click at [397, 272] on div "Not sure where to start? Check our Recommended Databases." at bounding box center [423, 284] width 613 height 29
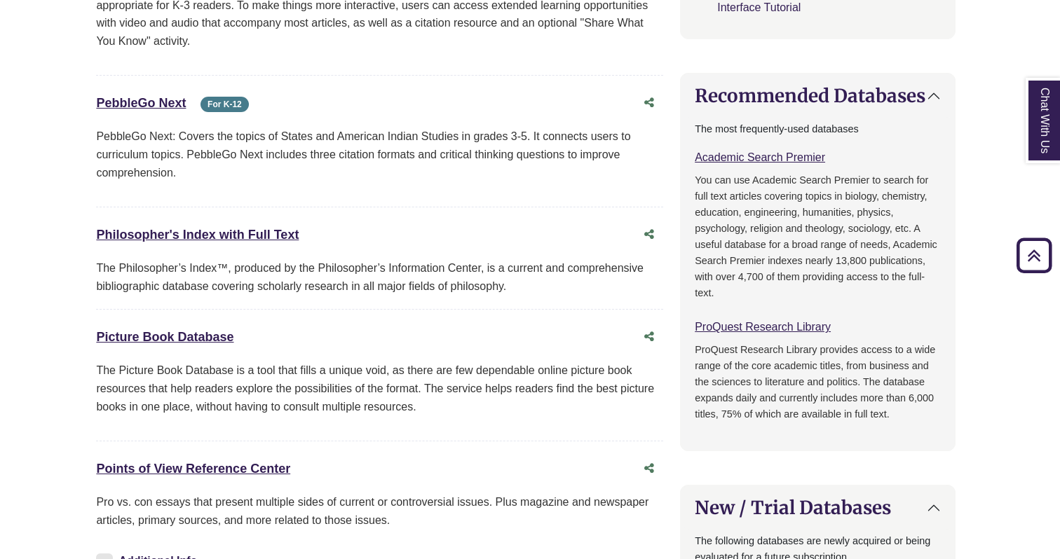
scroll to position [630, 4]
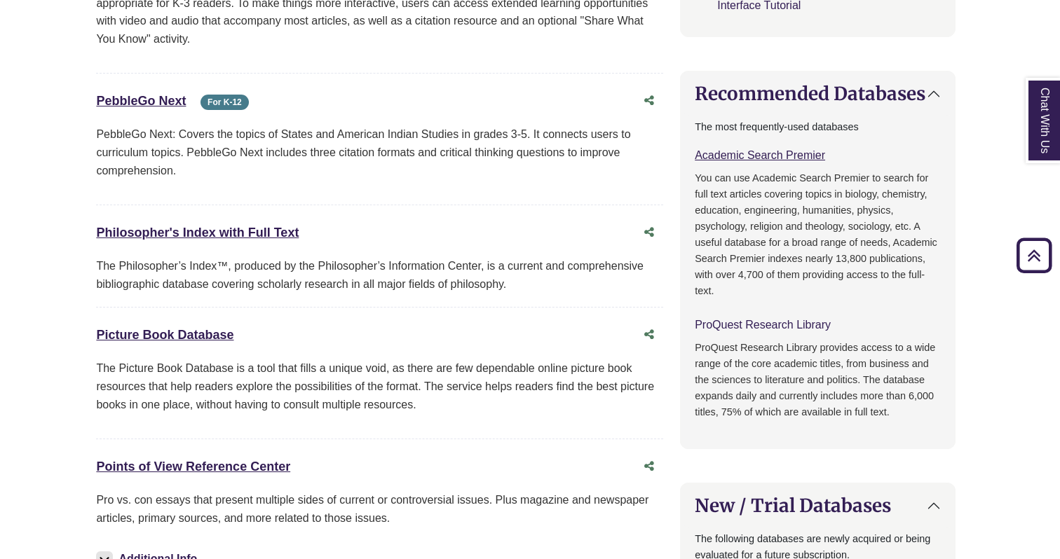
click at [725, 322] on link "ProQuest Research Library This link opens in a new window" at bounding box center [763, 325] width 136 height 12
click at [809, 326] on link "ProQuest Research Library This link opens in a new window" at bounding box center [763, 325] width 136 height 12
click at [281, 234] on link "Philosopher's Index with Full Text This link opens in a new window" at bounding box center [197, 233] width 203 height 14
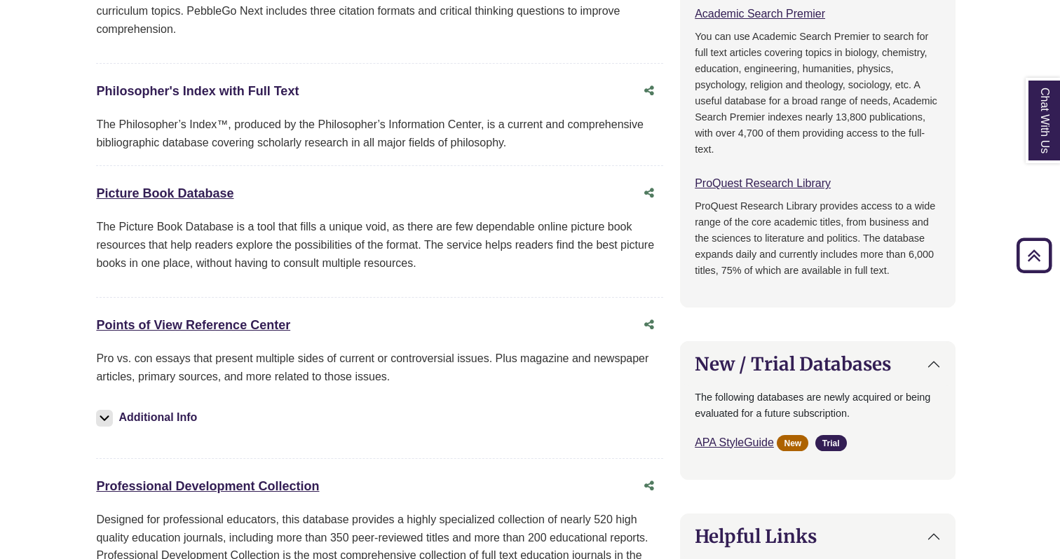
scroll to position [770, 4]
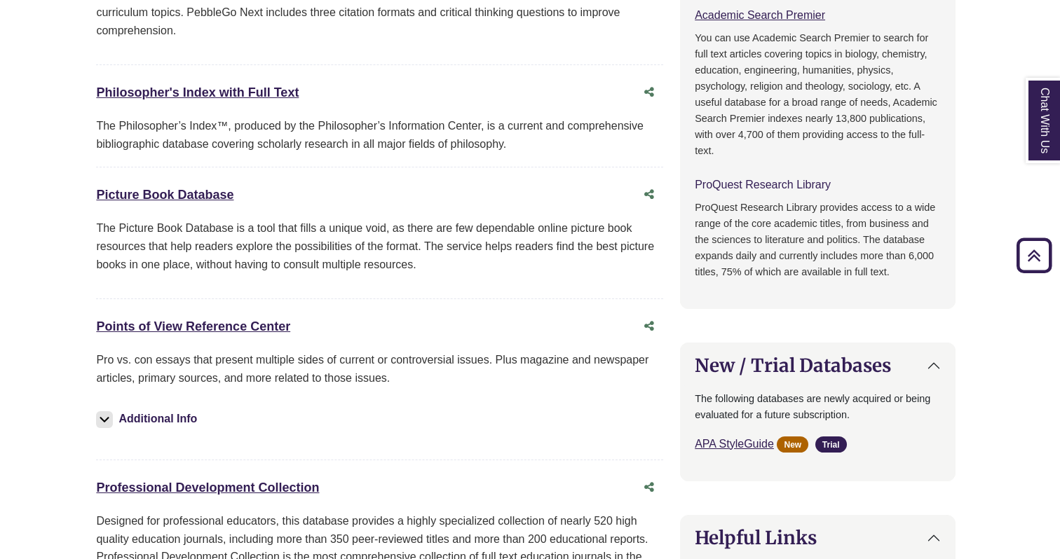
click at [729, 182] on link "ProQuest Research Library This link opens in a new window" at bounding box center [763, 185] width 136 height 12
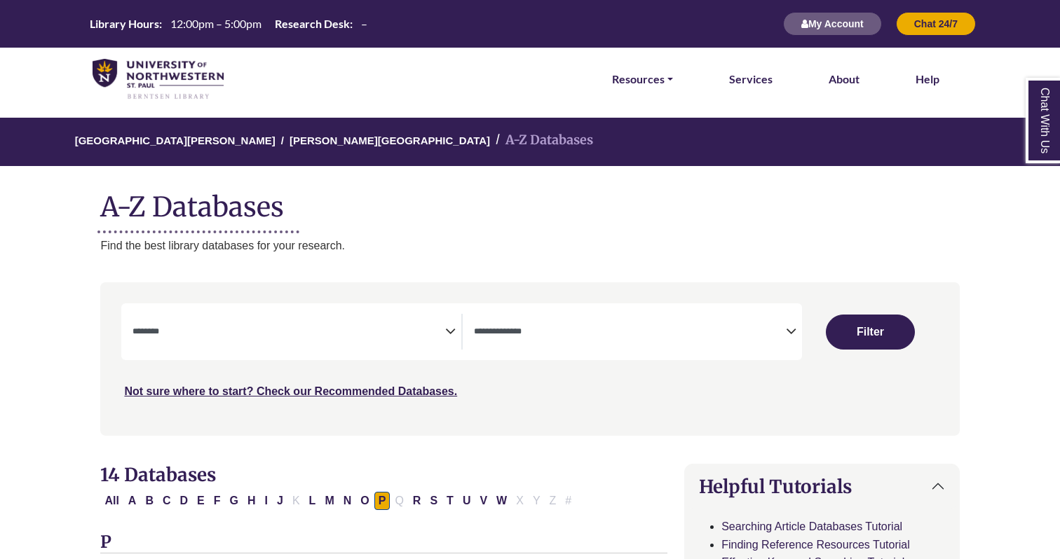
select select "Database Subject Filter"
select select "Database Types Filter"
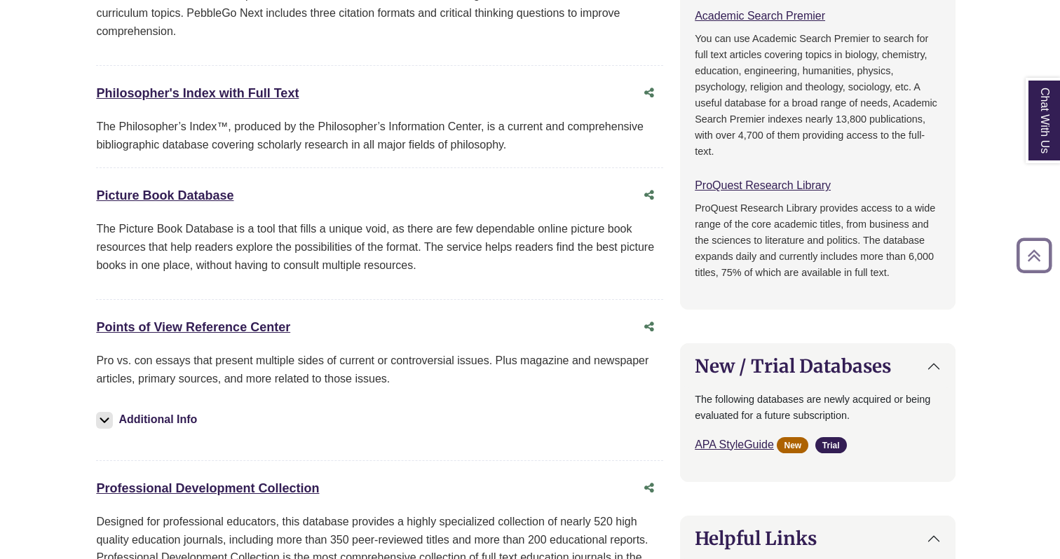
scroll to position [770, 4]
click at [267, 87] on link "Philosopher's Index with Full Text This link opens in a new window" at bounding box center [197, 93] width 203 height 14
click at [652, 93] on icon "Share this database" at bounding box center [649, 91] width 10 height 11
type input "**********"
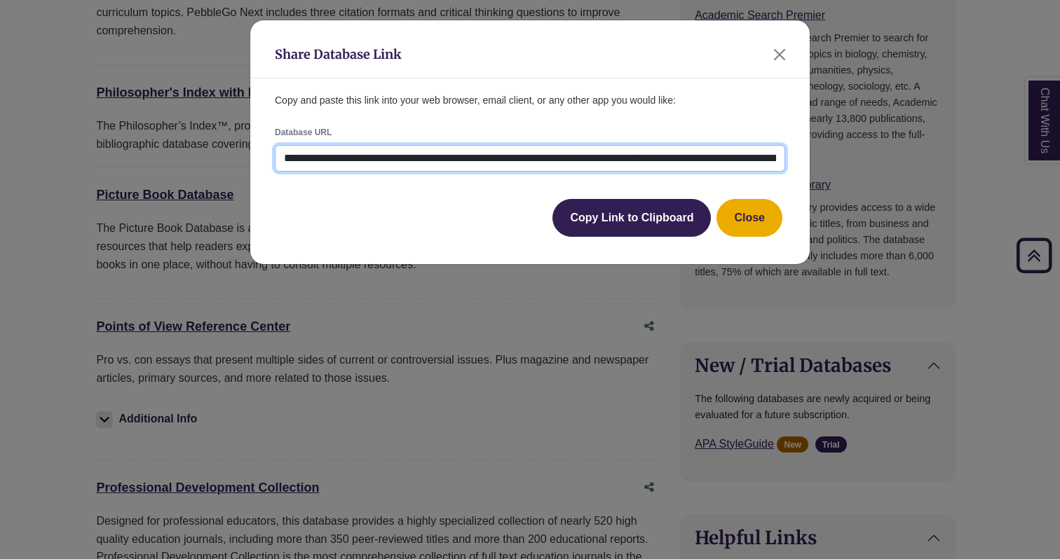
click at [651, 160] on input "**********" at bounding box center [530, 158] width 510 height 27
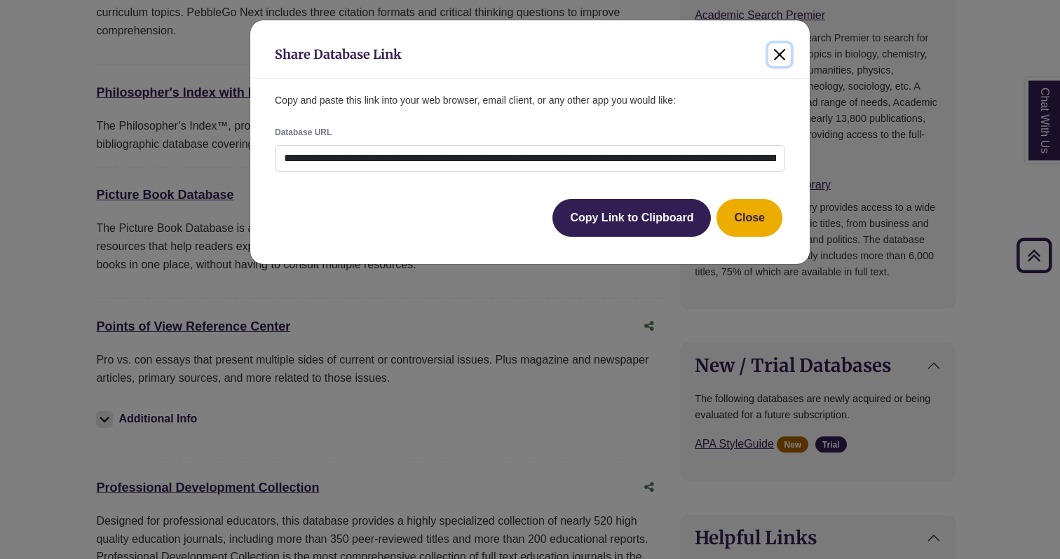
click at [788, 60] on button "Close" at bounding box center [779, 54] width 22 height 22
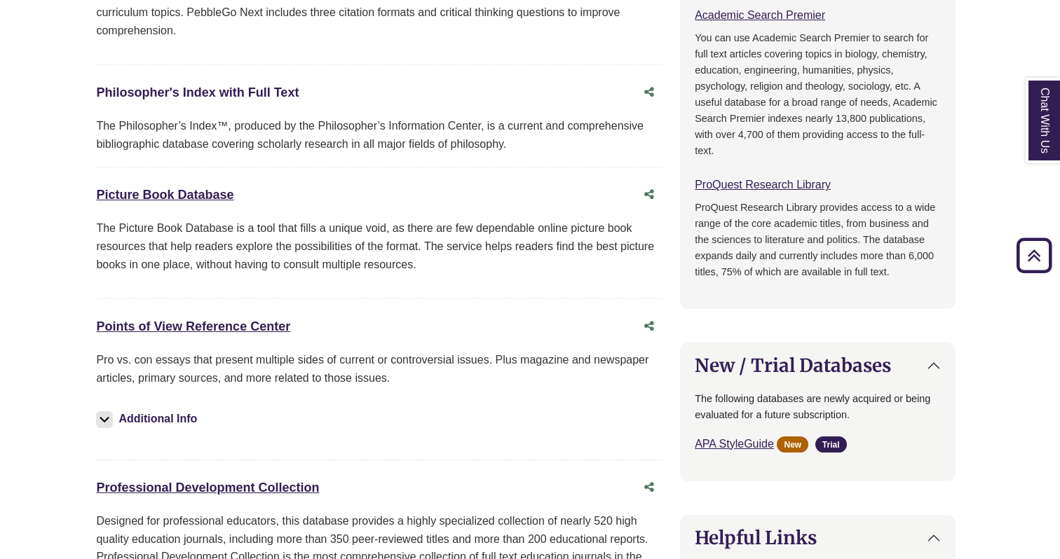
click at [236, 89] on link "Philosopher's Index with Full Text This link opens in a new window" at bounding box center [197, 93] width 203 height 14
click at [780, 186] on link "ProQuest Research Library This link opens in a new window" at bounding box center [763, 185] width 136 height 12
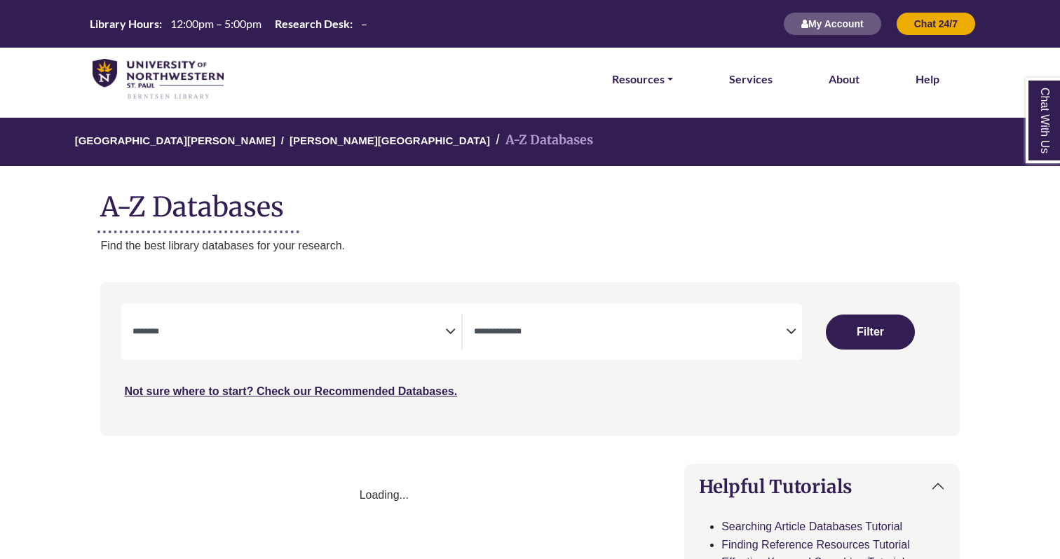
select select "Database Subject Filter"
select select "Database Types Filter"
select select "Database Subject Filter"
select select "Database Types Filter"
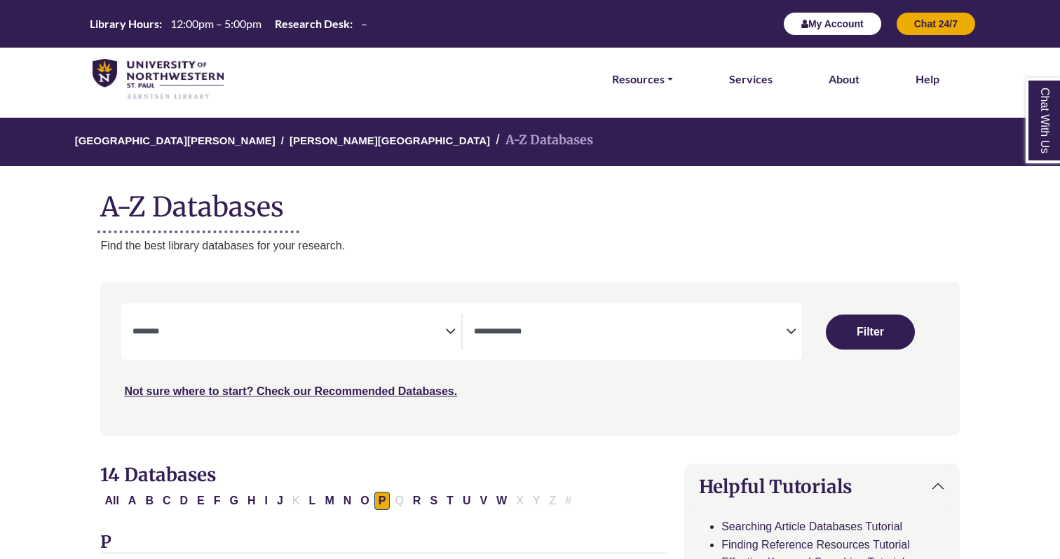
click at [801, 20] on icon "button" at bounding box center [804, 24] width 7 height 10
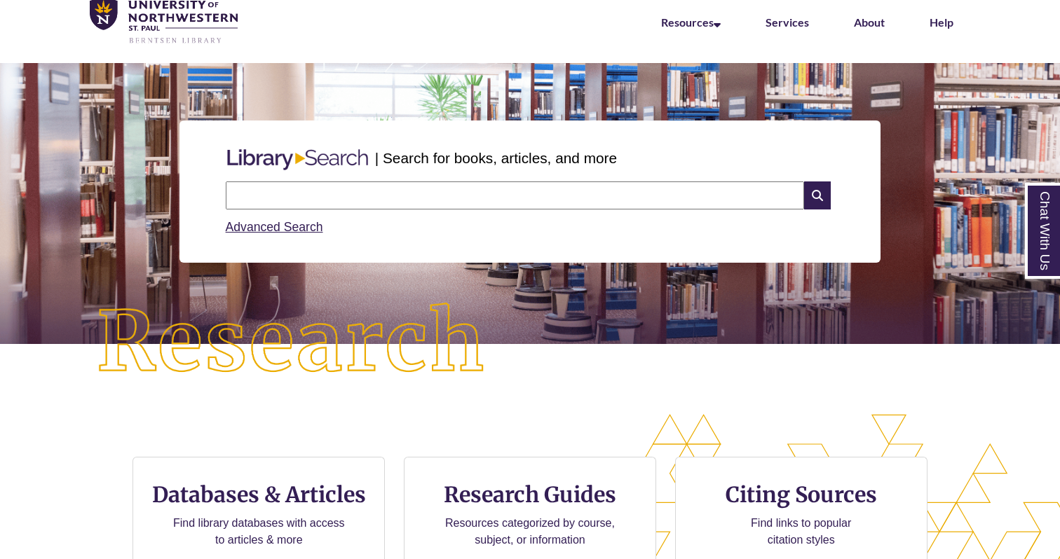
scroll to position [64, 0]
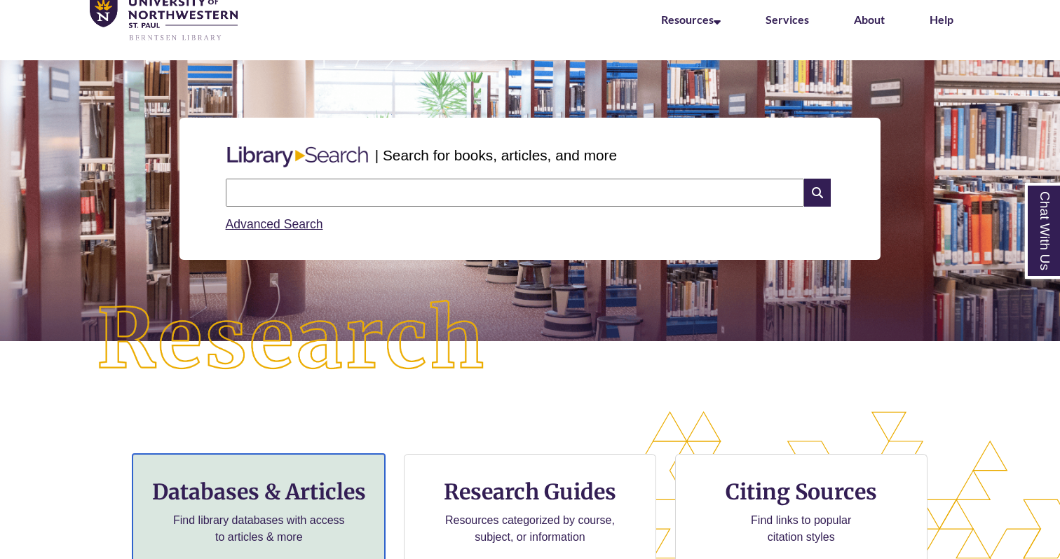
click at [313, 461] on div "Databases & Articles Find library databases with access to articles & more" at bounding box center [259, 510] width 252 height 112
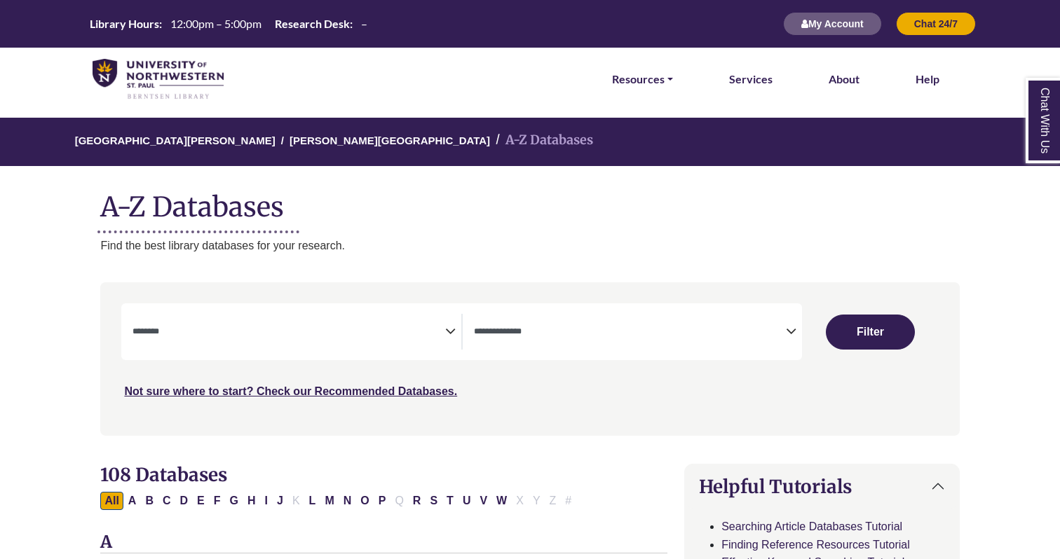
select select "Database Subject Filter"
select select "Database Types Filter"
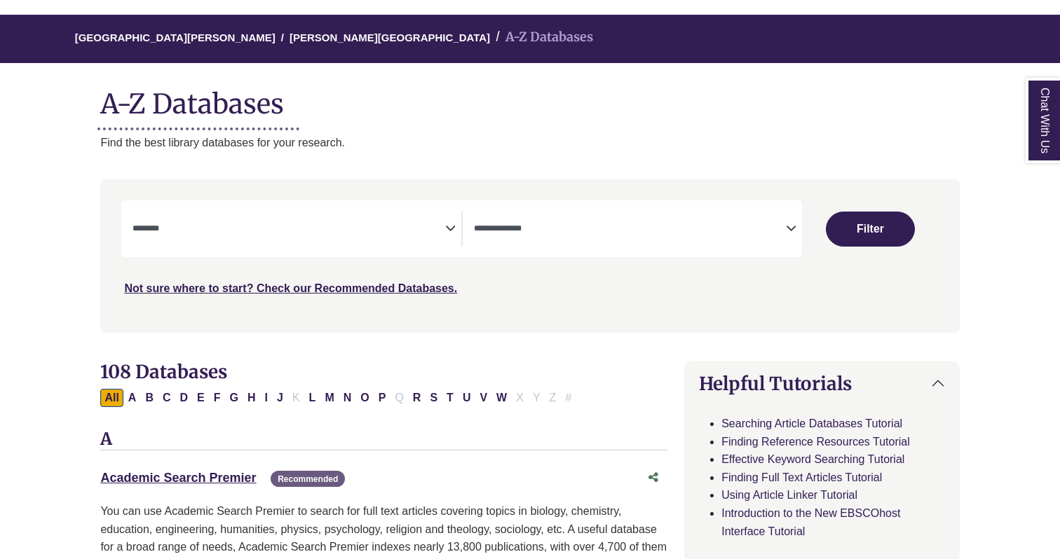
scroll to position [107, 0]
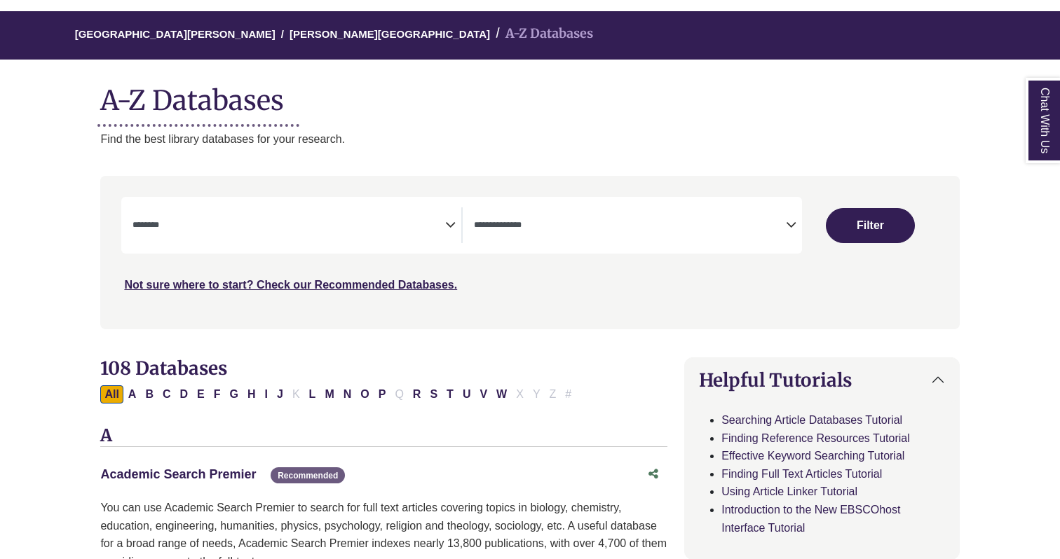
click at [240, 480] on link "Academic Search Premier This link opens in a new window" at bounding box center [178, 475] width 156 height 14
